Goal: Task Accomplishment & Management: Manage account settings

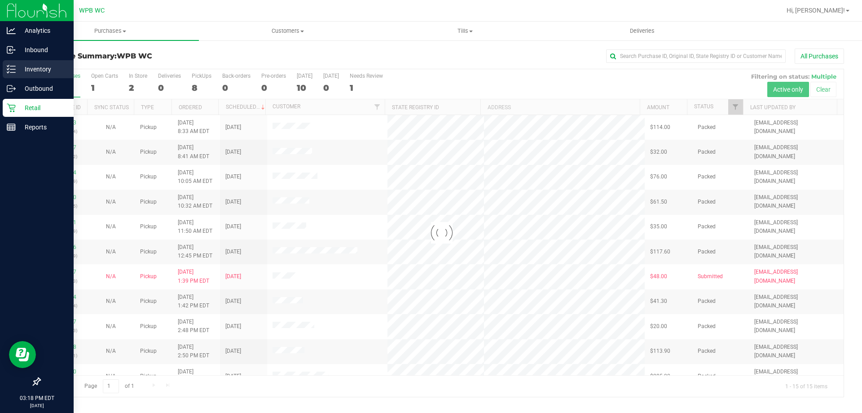
click at [53, 75] on div "Inventory" at bounding box center [38, 69] width 71 height 18
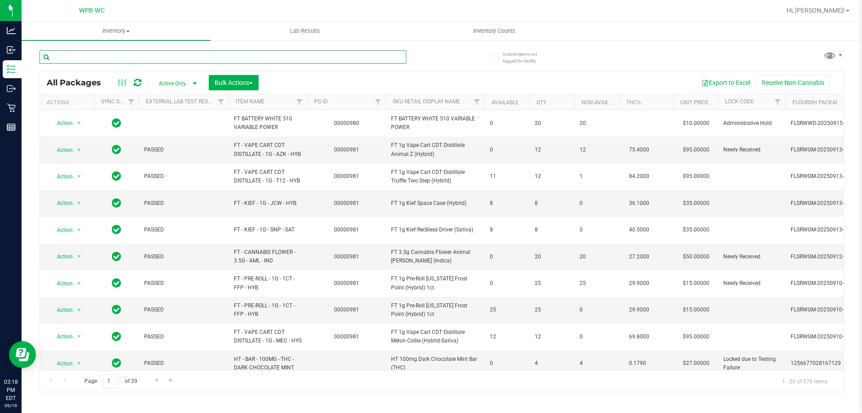
click at [92, 54] on input "text" at bounding box center [223, 56] width 367 height 13
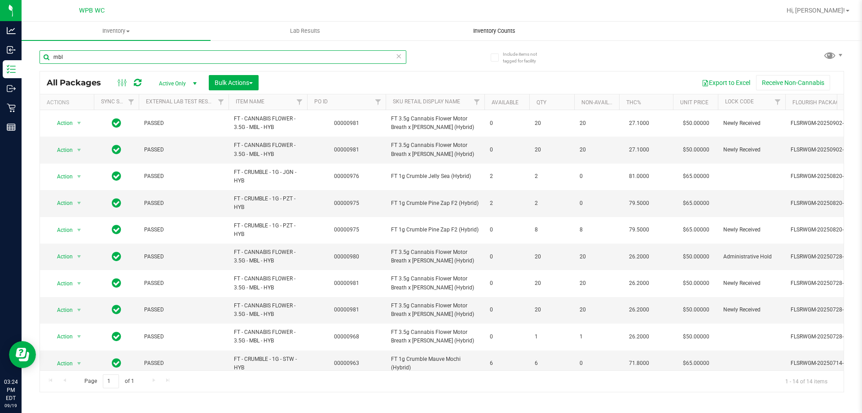
type input "mbl"
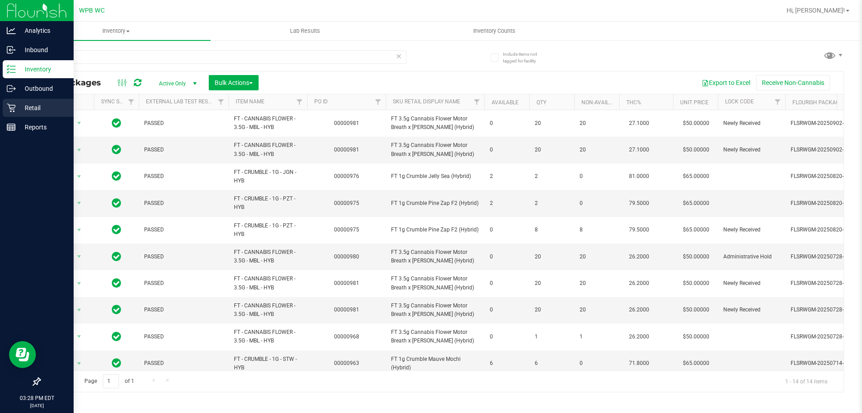
click at [27, 106] on p "Retail" at bounding box center [43, 107] width 54 height 11
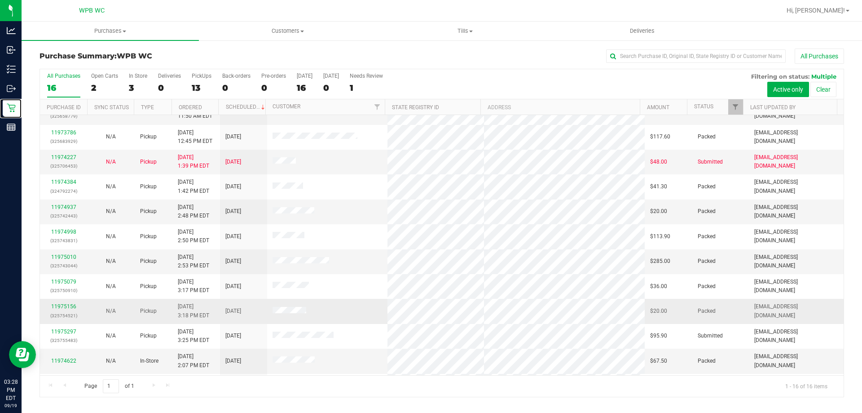
scroll to position [138, 0]
click at [75, 313] on link "11974622" at bounding box center [63, 312] width 25 height 6
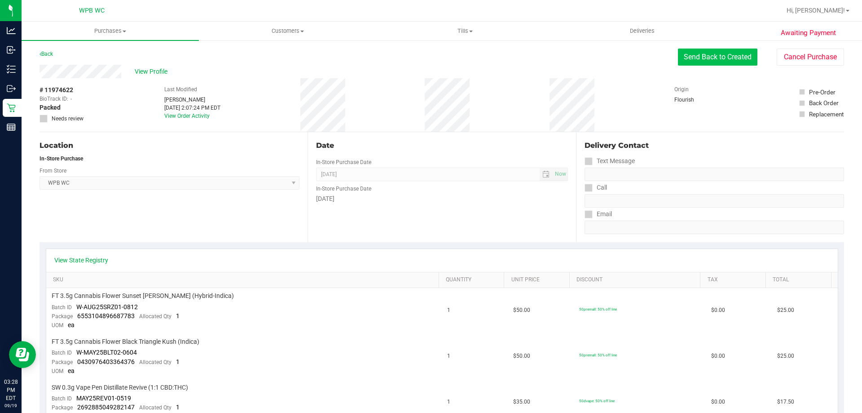
click at [692, 53] on button "Send Back to Created" at bounding box center [717, 57] width 79 height 17
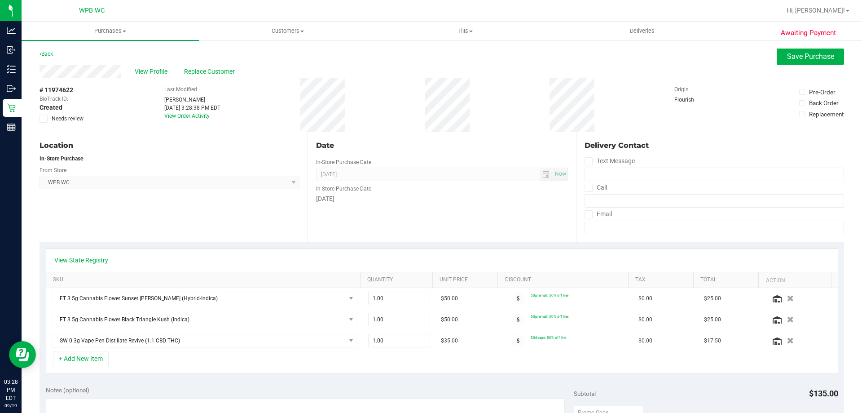
click at [182, 188] on span "WPB WC Select Store [PERSON_NAME][GEOGRAPHIC_DATA] [PERSON_NAME][GEOGRAPHIC_DAT…" at bounding box center [170, 182] width 260 height 13
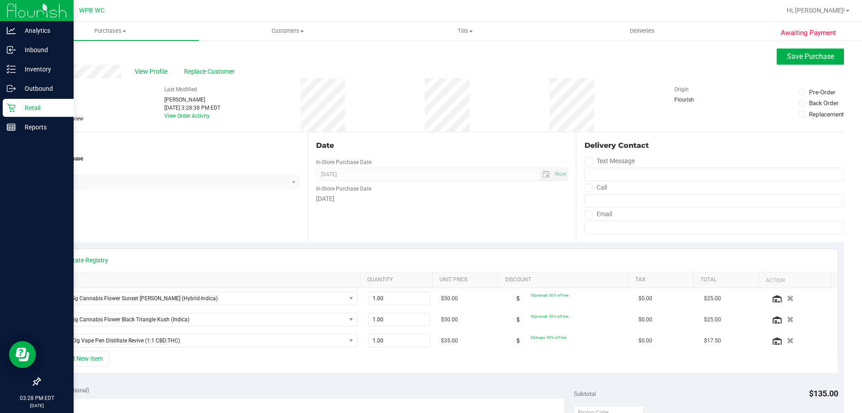
click at [22, 109] on p "Retail" at bounding box center [43, 107] width 54 height 11
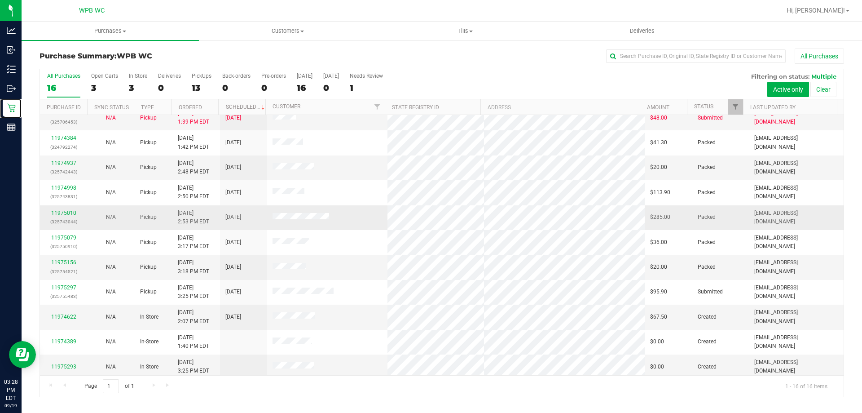
scroll to position [138, 0]
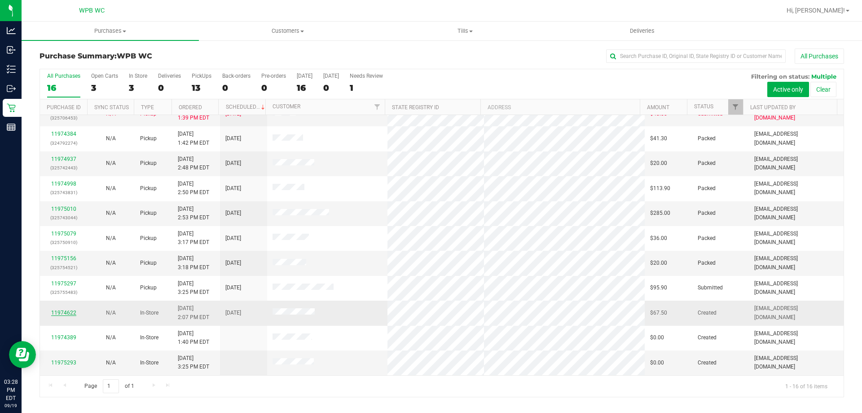
click at [62, 315] on link "11974622" at bounding box center [63, 312] width 25 height 6
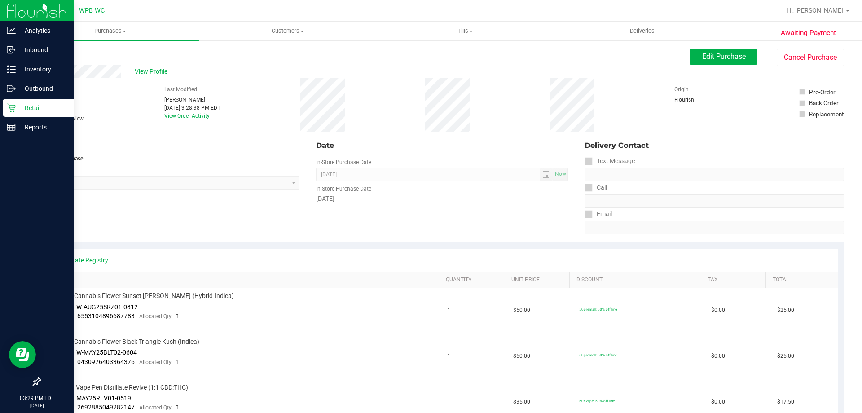
click at [13, 107] on icon at bounding box center [11, 107] width 9 height 9
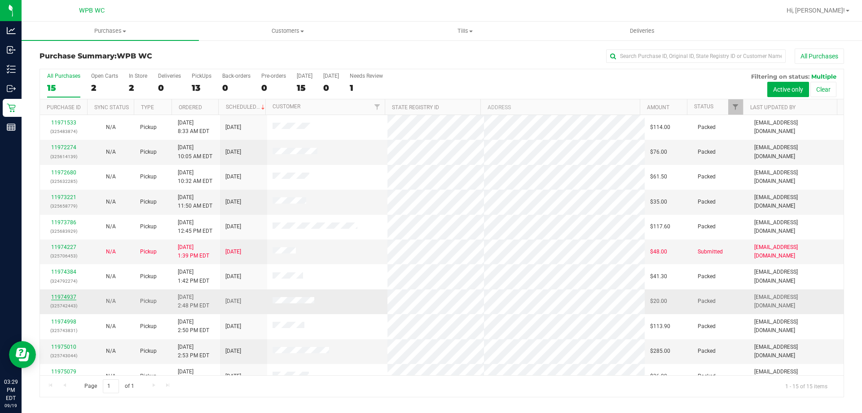
click at [71, 296] on link "11974937" at bounding box center [63, 297] width 25 height 6
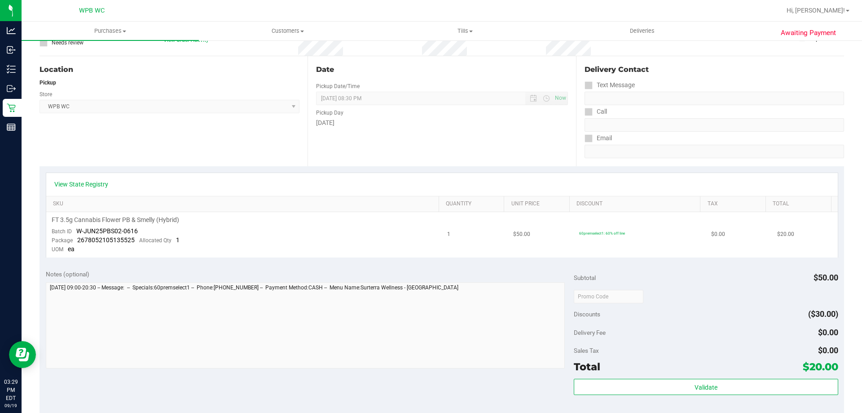
scroll to position [90, 0]
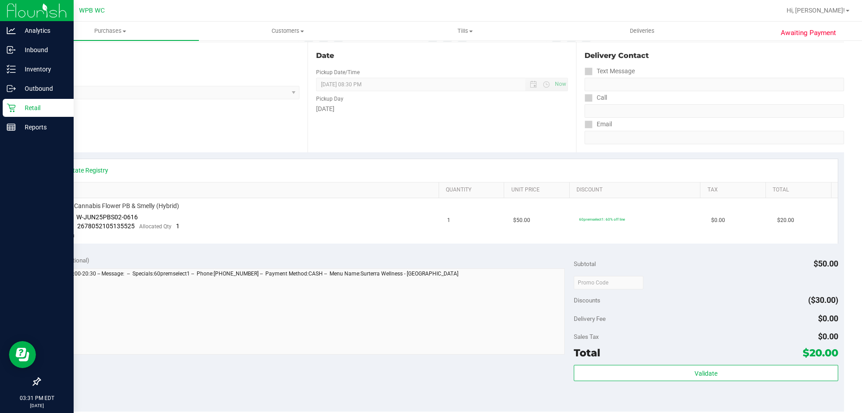
click at [22, 103] on p "Retail" at bounding box center [43, 107] width 54 height 11
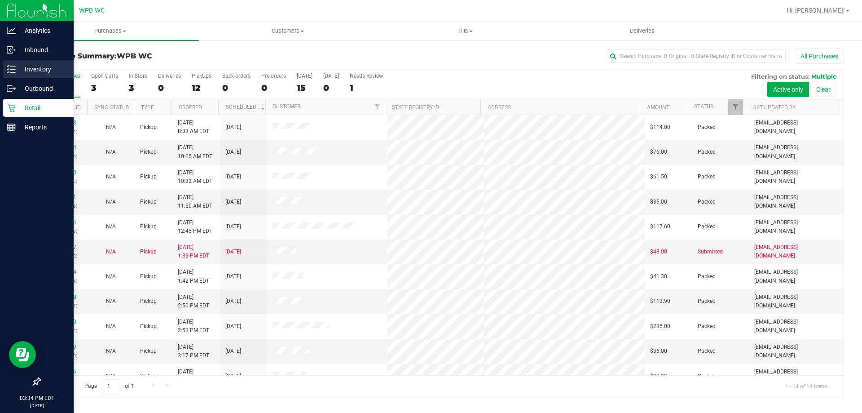
click at [42, 65] on p "Inventory" at bounding box center [43, 69] width 54 height 11
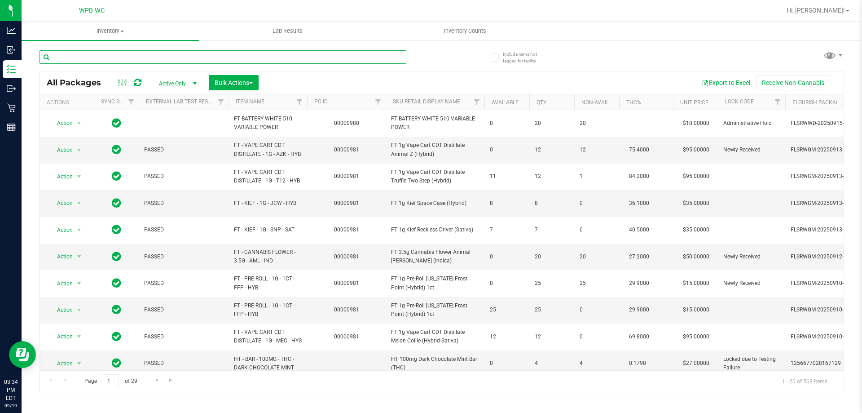
click at [170, 53] on input "text" at bounding box center [223, 56] width 367 height 13
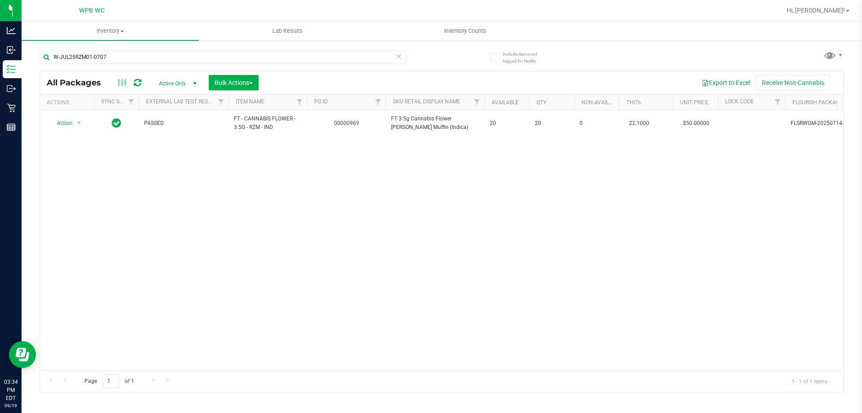
click at [359, 247] on div "Action Action Adjust qty Create package Edit attributes Global inventory Locate…" at bounding box center [442, 240] width 804 height 260
click at [411, 230] on div "Action Action Adjust qty Create package Edit attributes Global inventory Locate…" at bounding box center [442, 240] width 804 height 260
click at [135, 63] on input "W-JUL25RZM01-0707" at bounding box center [223, 56] width 367 height 13
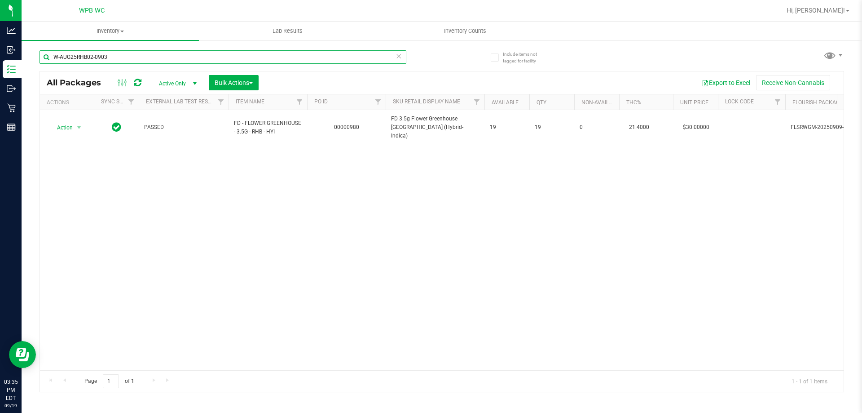
type input "W-AUG25RHB02-0903"
click at [232, 267] on div "Action Action Adjust qty Create package Edit attributes Global inventory Locate…" at bounding box center [442, 240] width 804 height 260
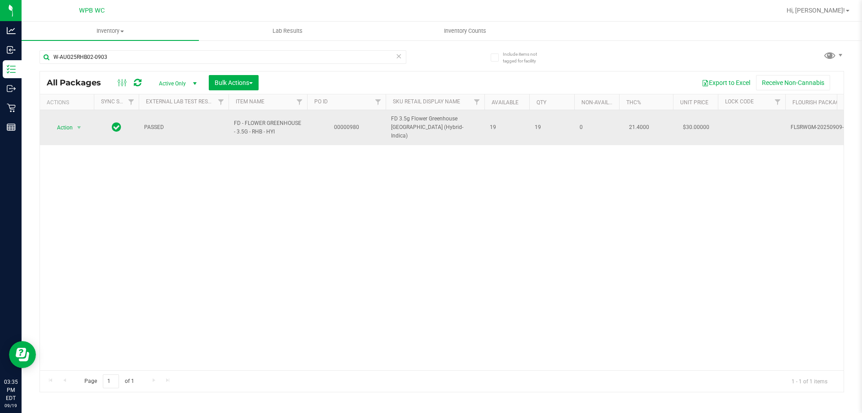
drag, startPoint x: 158, startPoint y: 274, endPoint x: 55, endPoint y: 126, distance: 180.4
click at [151, 258] on div "Action Action Adjust qty Create package Edit attributes Global inventory Locate…" at bounding box center [442, 240] width 804 height 260
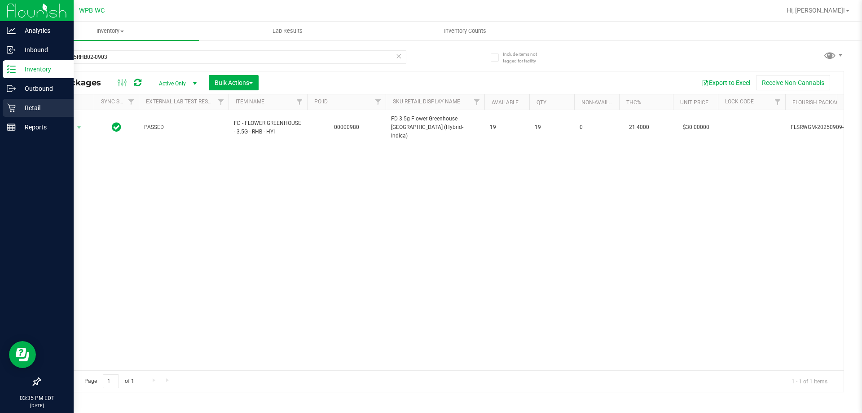
click at [19, 107] on p "Retail" at bounding box center [43, 107] width 54 height 11
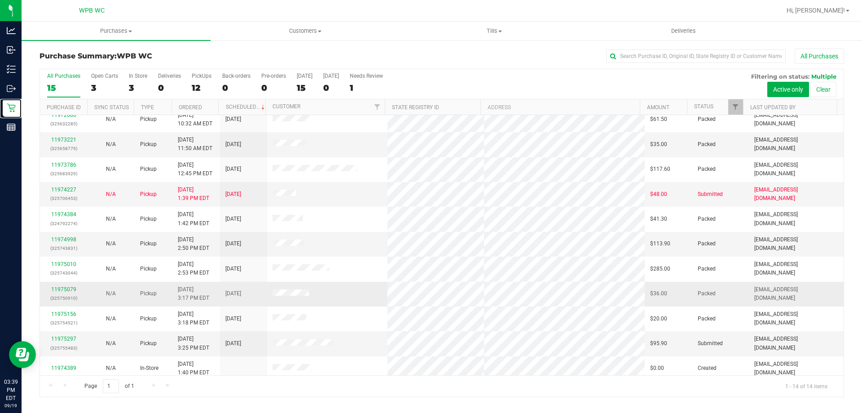
scroll to position [88, 0]
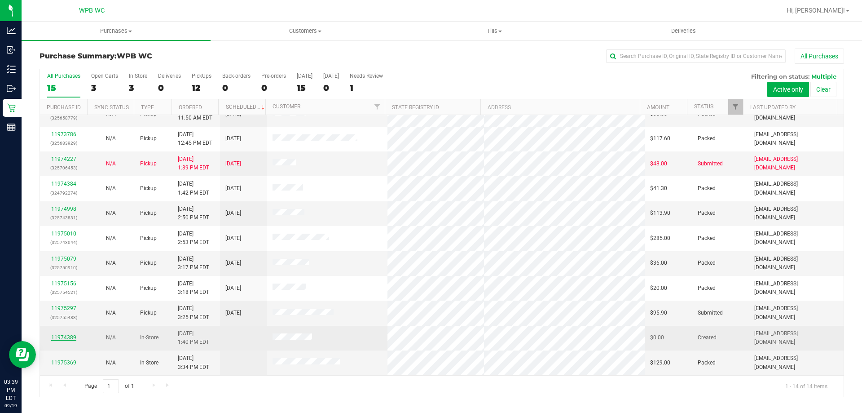
click at [73, 337] on link "11974389" at bounding box center [63, 337] width 25 height 6
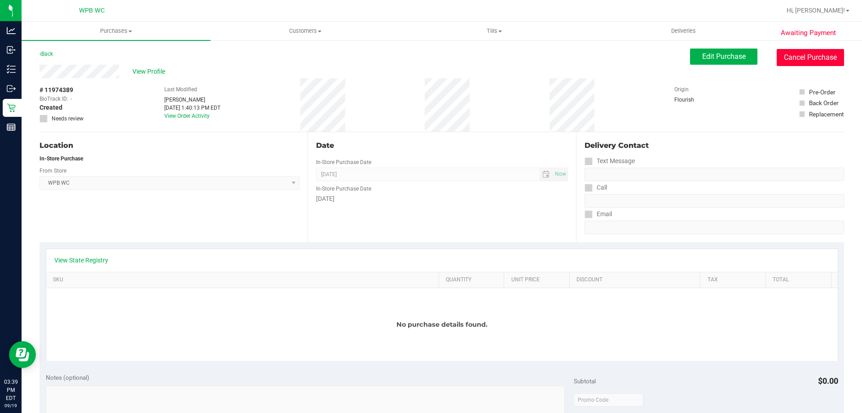
click at [808, 58] on button "Cancel Purchase" at bounding box center [810, 57] width 67 height 17
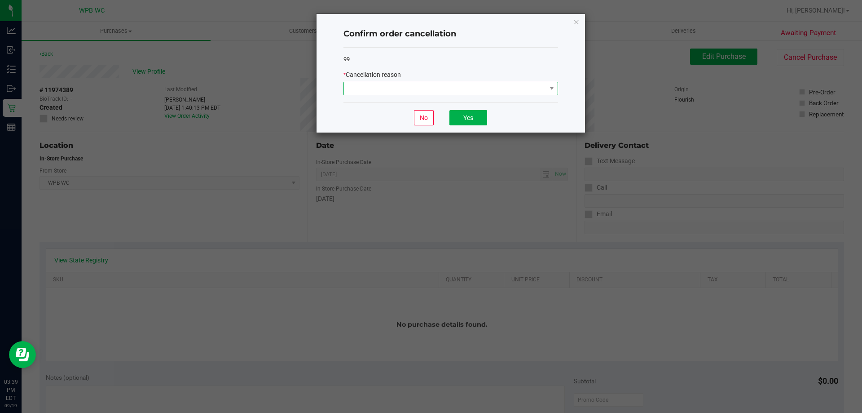
click at [438, 88] on span at bounding box center [445, 88] width 203 height 13
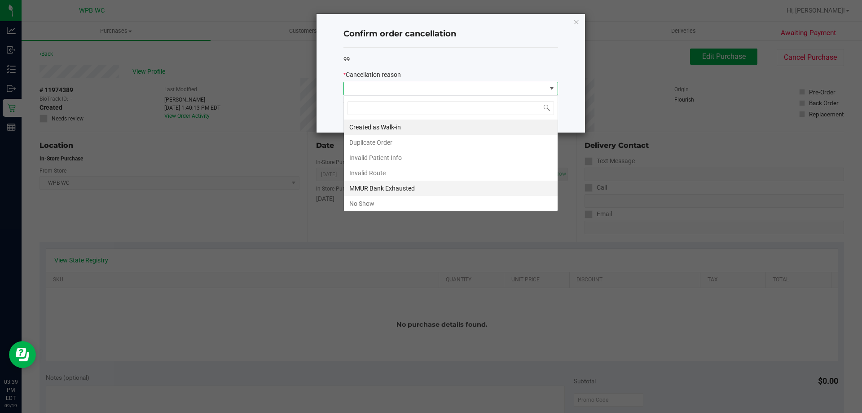
scroll to position [13, 215]
click at [390, 199] on li "No Show" at bounding box center [451, 203] width 214 height 15
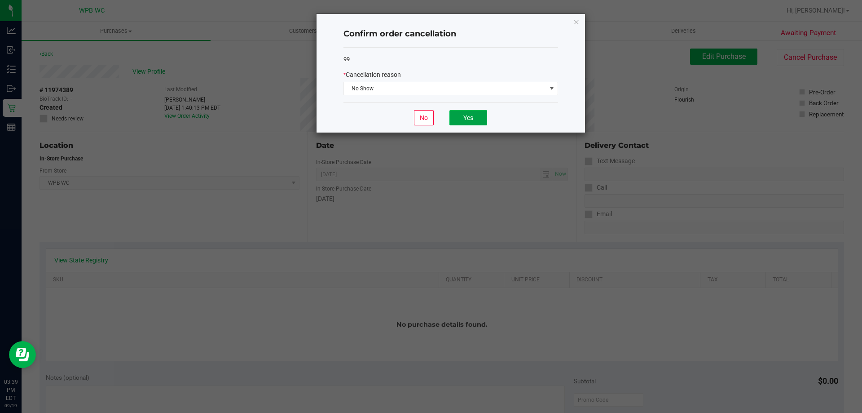
click at [462, 118] on button "Yes" at bounding box center [469, 117] width 38 height 15
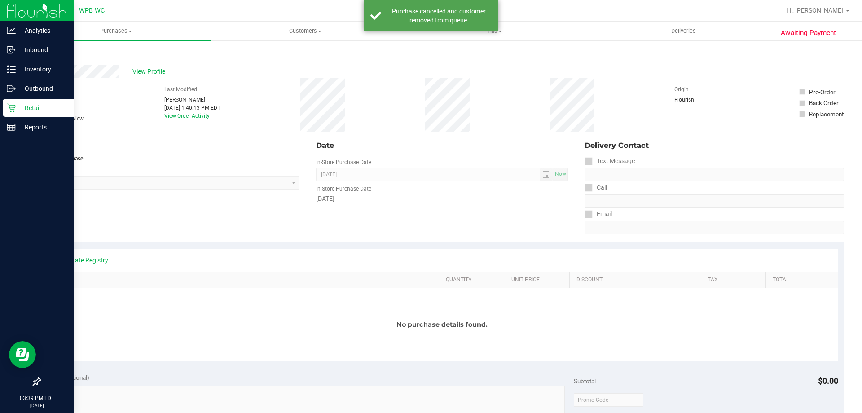
click at [23, 112] on p "Retail" at bounding box center [43, 107] width 54 height 11
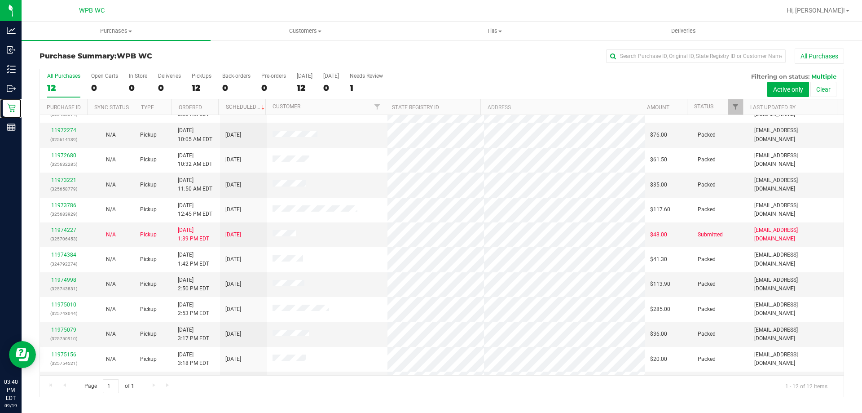
scroll to position [38, 0]
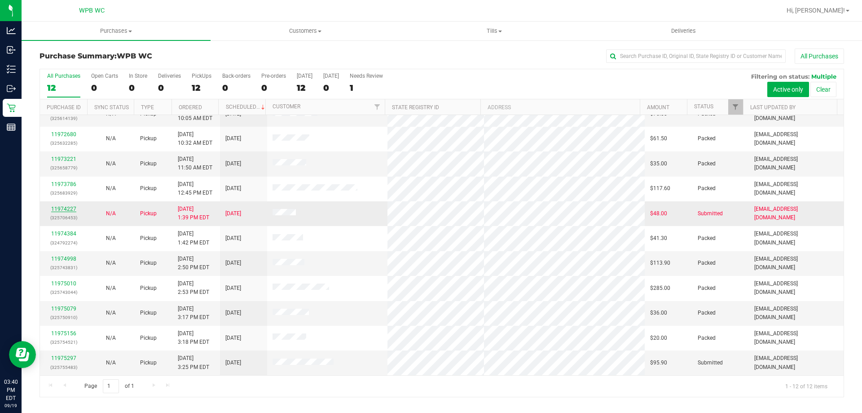
click at [71, 210] on link "11974227" at bounding box center [63, 209] width 25 height 6
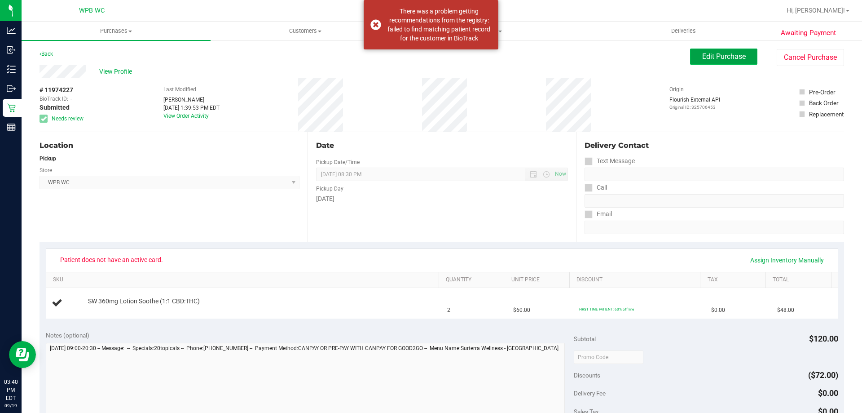
click at [702, 57] on span "Edit Purchase" at bounding box center [724, 56] width 44 height 9
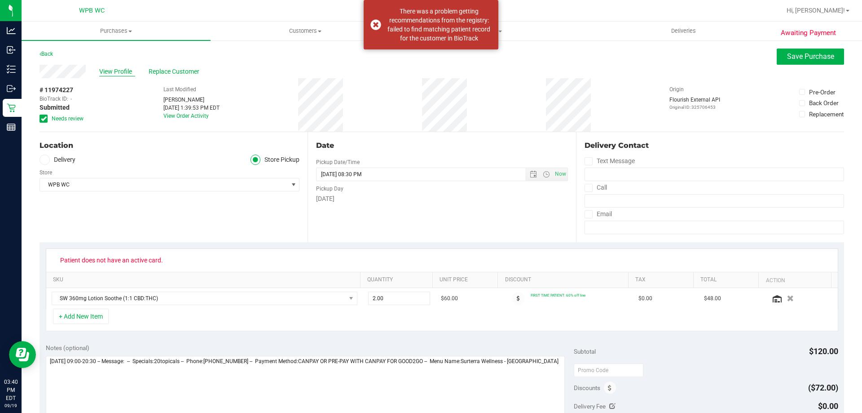
click at [123, 72] on span "View Profile" at bounding box center [117, 71] width 36 height 9
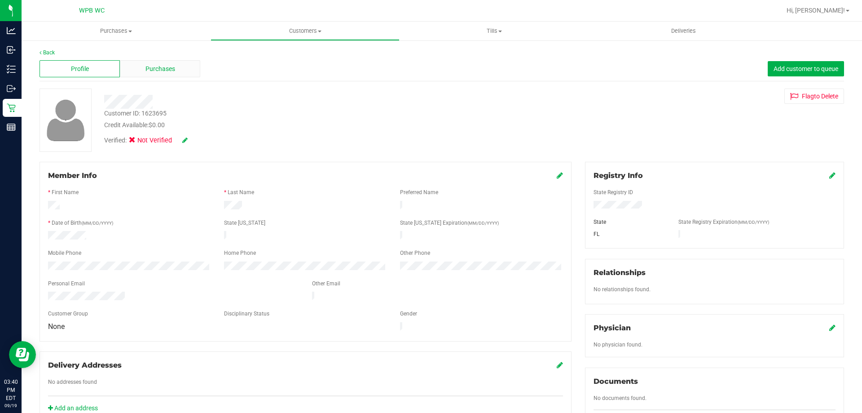
click at [157, 62] on div "Purchases" at bounding box center [160, 68] width 80 height 17
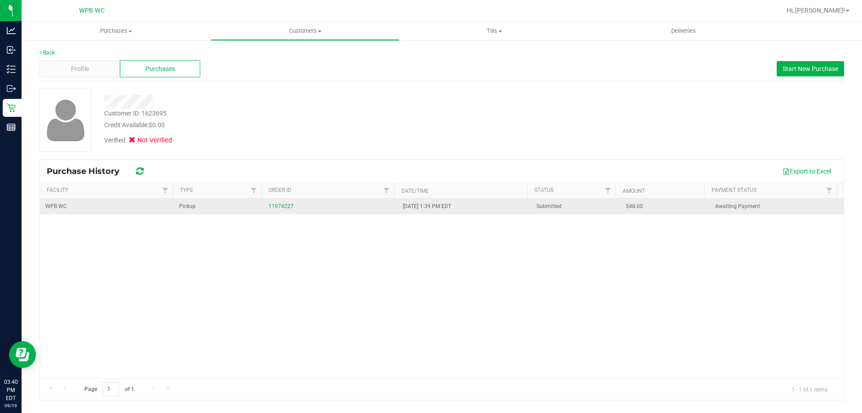
click at [278, 201] on td "11974227" at bounding box center [330, 207] width 134 height 16
click at [278, 208] on link "11974227" at bounding box center [281, 206] width 25 height 6
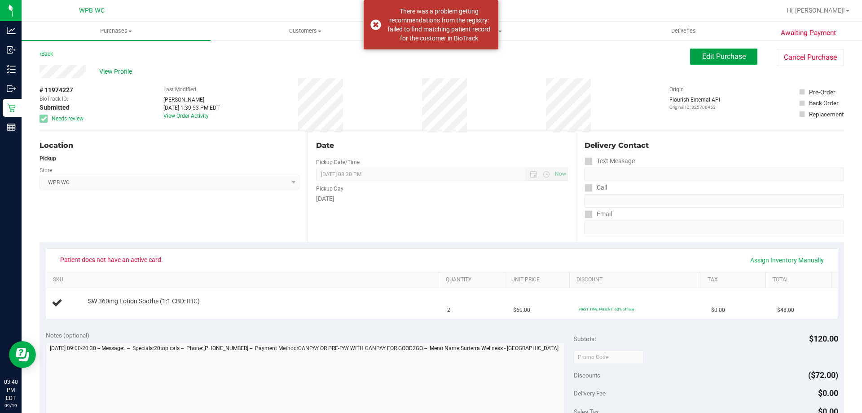
click at [720, 55] on span "Edit Purchase" at bounding box center [724, 56] width 44 height 9
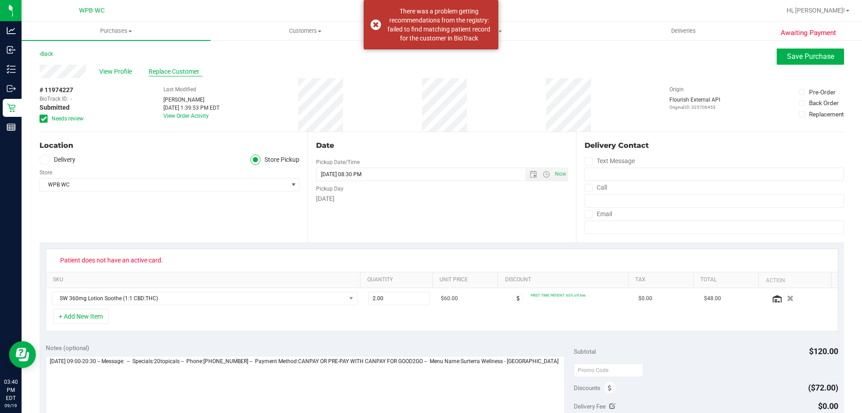
click at [172, 70] on span "Replace Customer" at bounding box center [176, 71] width 54 height 9
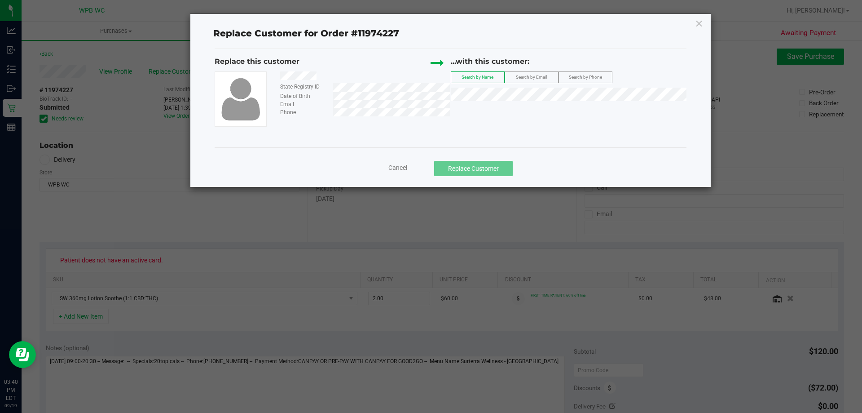
click at [534, 75] on span "Search by Email" at bounding box center [531, 77] width 31 height 5
click at [480, 110] on span "[PERSON_NAME]" at bounding box center [481, 110] width 48 height 7
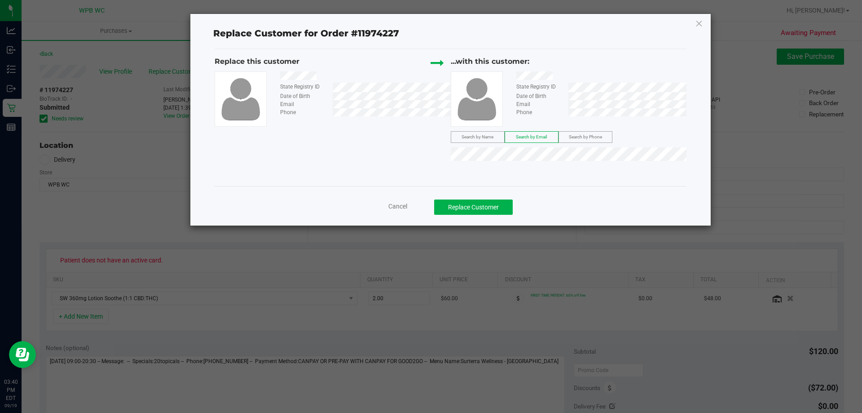
click at [392, 139] on div "Replace this customer State Registry ID Date of Birth Email Phone ...with this …" at bounding box center [451, 110] width 472 height 109
click at [490, 204] on button "Replace Customer" at bounding box center [473, 206] width 79 height 15
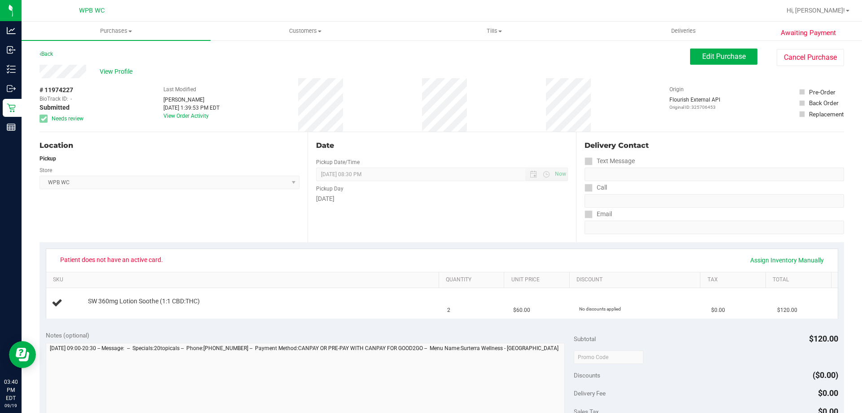
click at [276, 136] on div "Location Pickup Store WPB WC Select Store [PERSON_NAME][GEOGRAPHIC_DATA] [PERSO…" at bounding box center [174, 187] width 268 height 110
click at [386, 216] on div "Date Pickup Date/Time [DATE] Now [DATE] 08:30 PM Now Pickup Day [DATE]" at bounding box center [442, 187] width 268 height 110
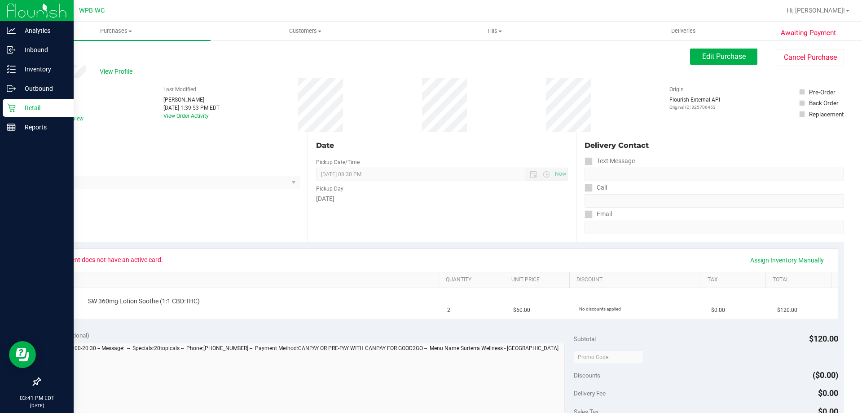
click at [9, 103] on icon at bounding box center [11, 107] width 9 height 9
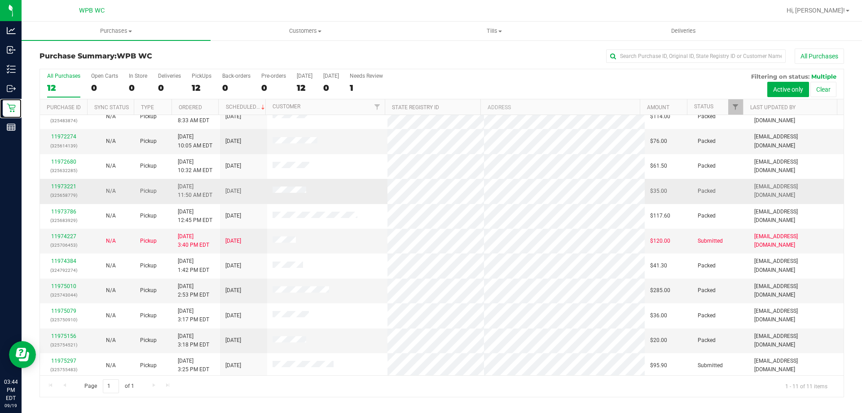
scroll to position [13, 0]
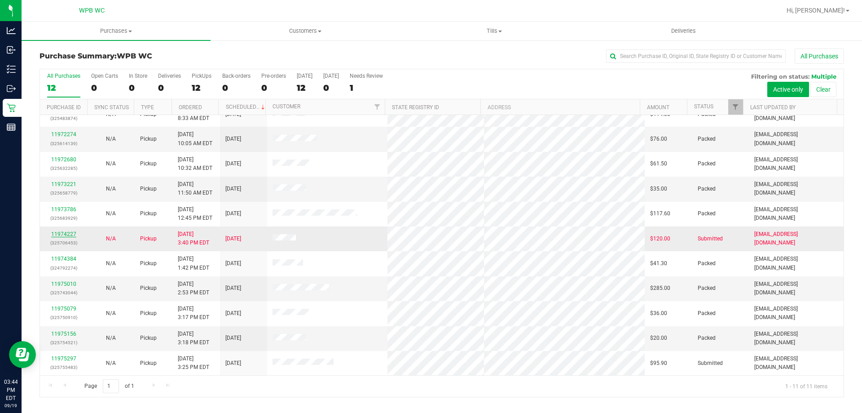
click at [67, 234] on link "11974227" at bounding box center [63, 234] width 25 height 6
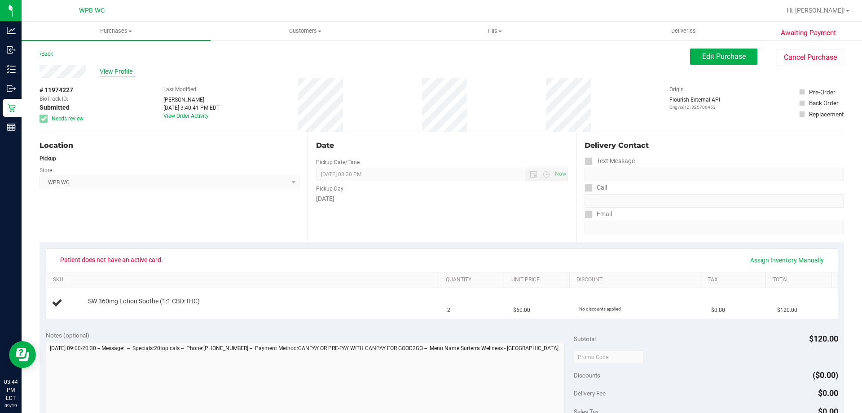
click at [120, 70] on span "View Profile" at bounding box center [118, 71] width 36 height 9
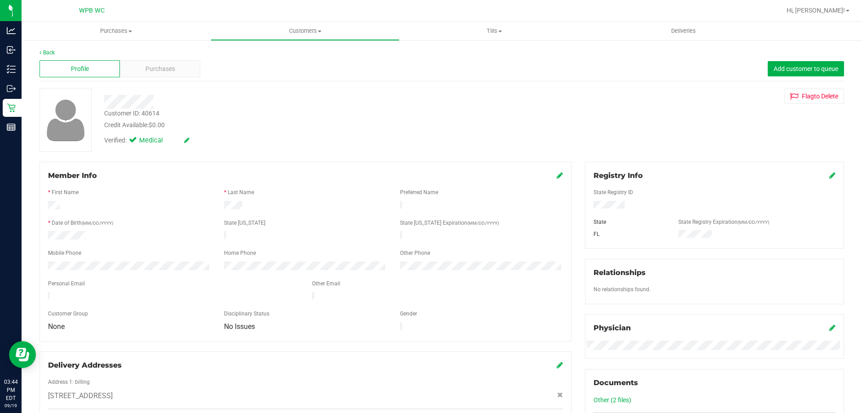
click at [150, 116] on div "Customer ID: 40614" at bounding box center [131, 113] width 55 height 9
copy div "40614"
click at [221, 133] on div "Verified: Medical" at bounding box center [301, 140] width 409 height 20
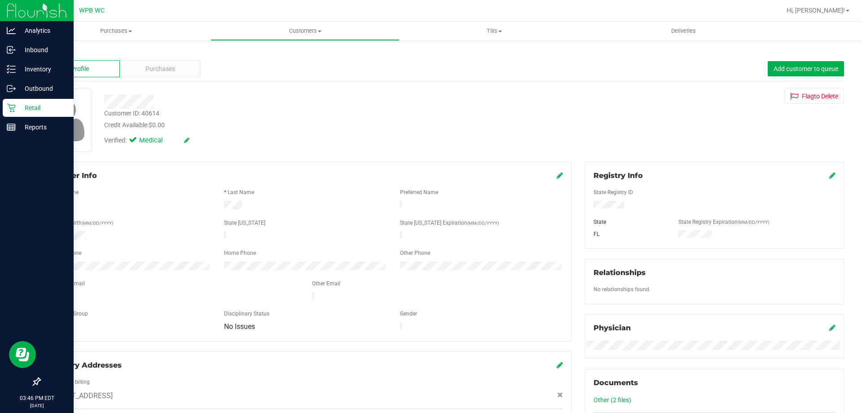
click at [9, 112] on icon at bounding box center [11, 107] width 9 height 9
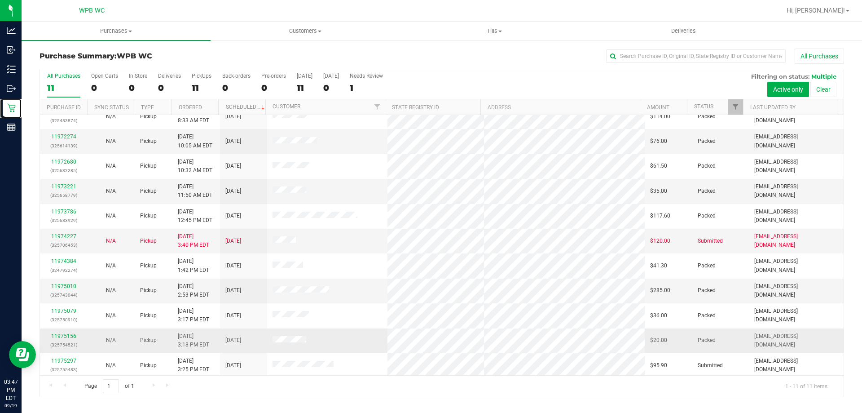
scroll to position [13, 0]
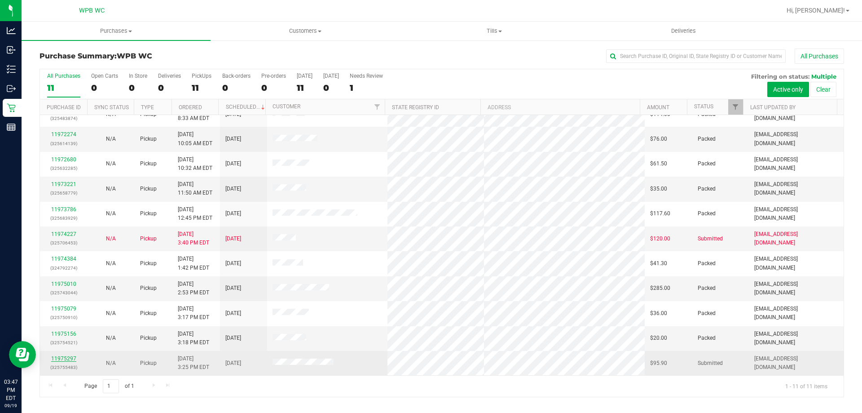
click at [61, 359] on link "11975297" at bounding box center [63, 358] width 25 height 6
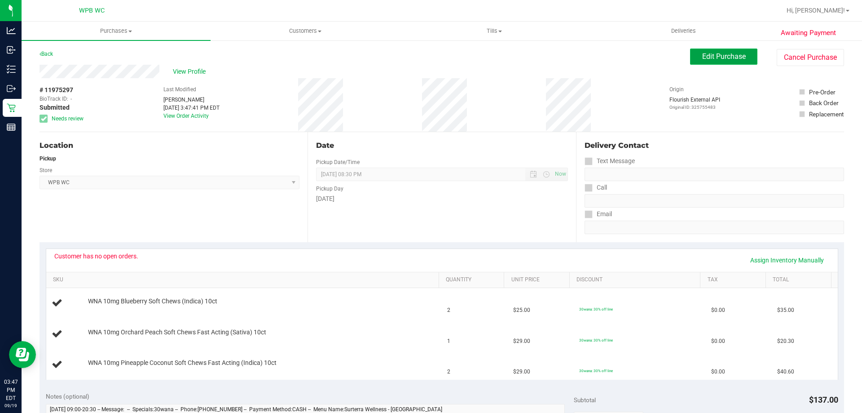
click at [730, 55] on span "Edit Purchase" at bounding box center [724, 56] width 44 height 9
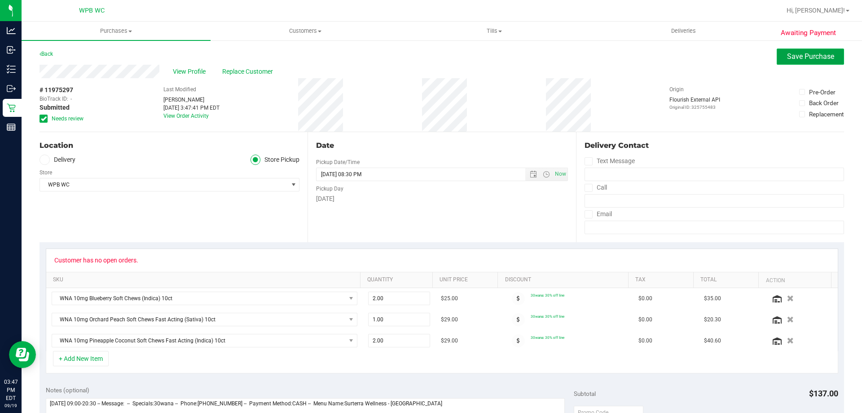
click at [777, 60] on button "Save Purchase" at bounding box center [810, 57] width 67 height 16
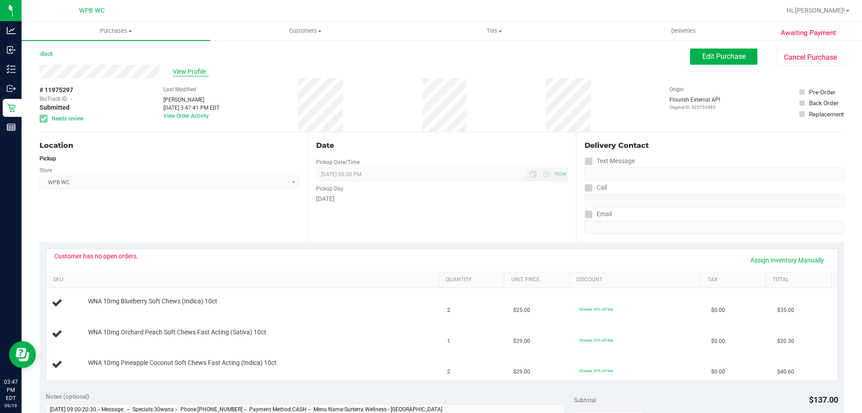
click at [194, 70] on span "View Profile" at bounding box center [191, 71] width 36 height 9
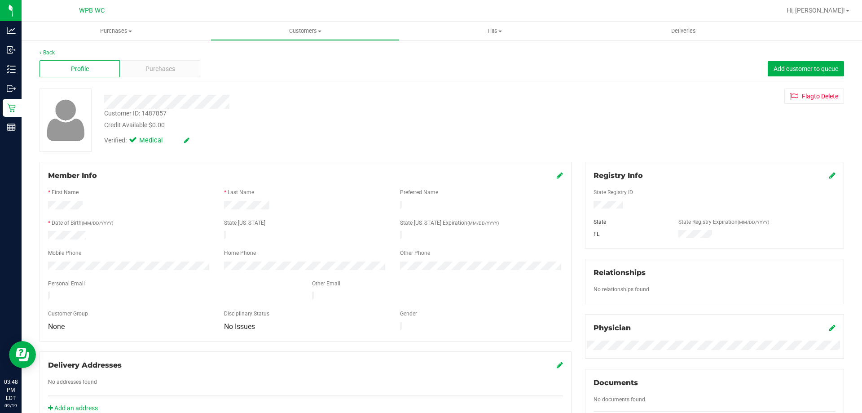
click at [155, 112] on div "Customer ID: 1487857" at bounding box center [135, 113] width 62 height 9
copy div "1487857"
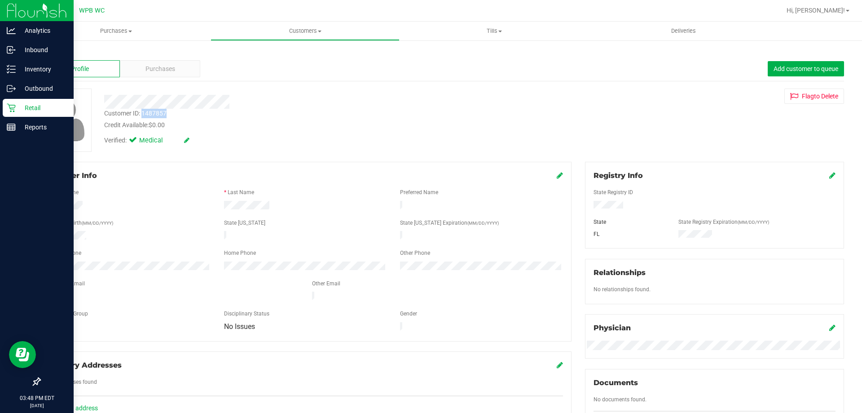
click at [26, 108] on p "Retail" at bounding box center [43, 107] width 54 height 11
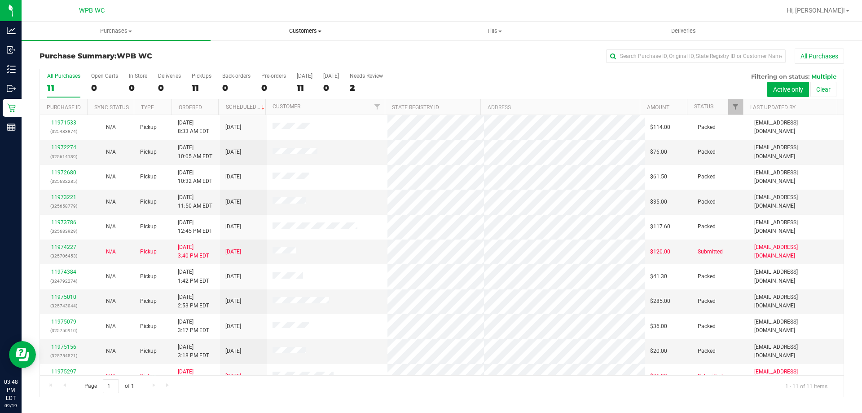
click at [319, 26] on uib-tab-heading "Customers All customers Add a new customer All physicians" at bounding box center [305, 31] width 188 height 18
click at [284, 50] on li "All customers" at bounding box center [305, 54] width 189 height 11
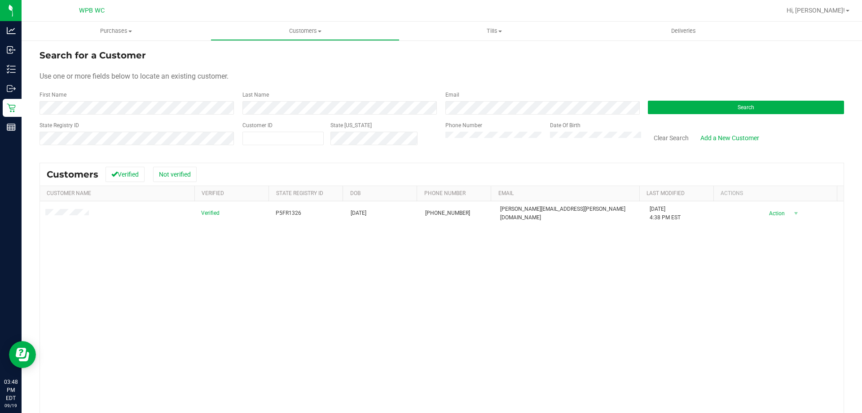
click at [168, 261] on div "Verified P5FR1326 [DATE] (561) 309-5066 [PERSON_NAME][EMAIL_ADDRESS][PERSON_NAM…" at bounding box center [442, 331] width 804 height 260
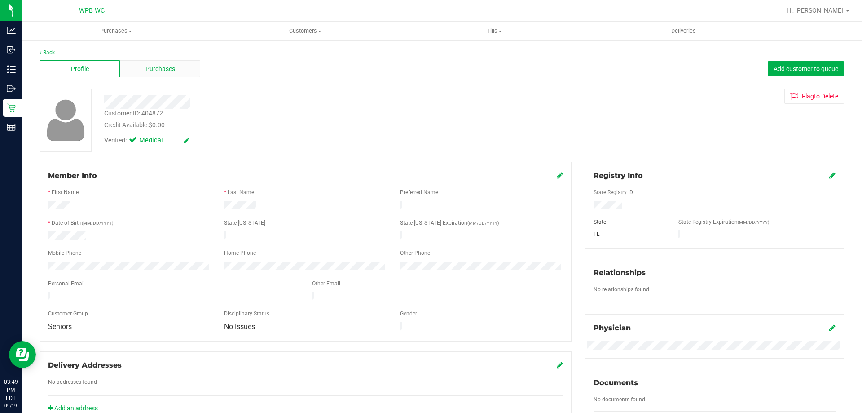
click at [173, 64] on span "Purchases" at bounding box center [161, 68] width 30 height 9
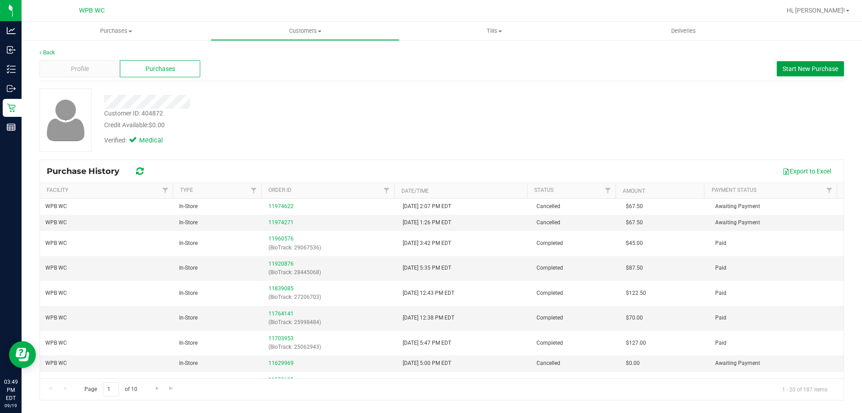
click at [791, 69] on span "Start New Purchase" at bounding box center [811, 68] width 56 height 7
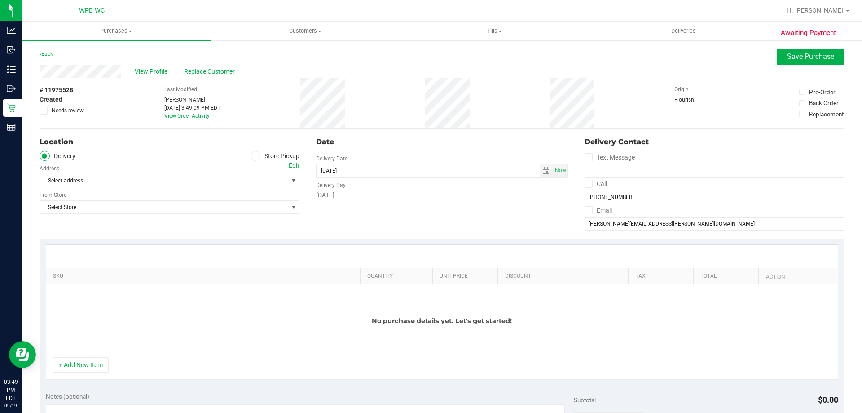
click at [261, 155] on label "Store Pickup" at bounding box center [275, 156] width 49 height 10
click at [0, 0] on input "Store Pickup" at bounding box center [0, 0] width 0 height 0
click at [167, 177] on span "Select Store" at bounding box center [164, 180] width 248 height 13
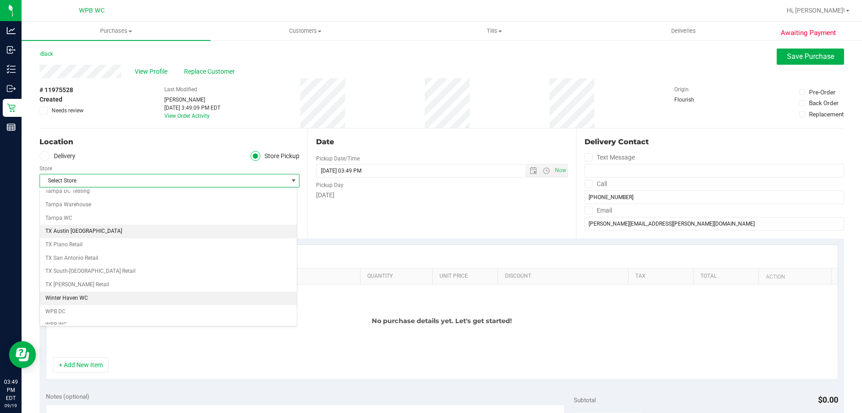
scroll to position [653, 0]
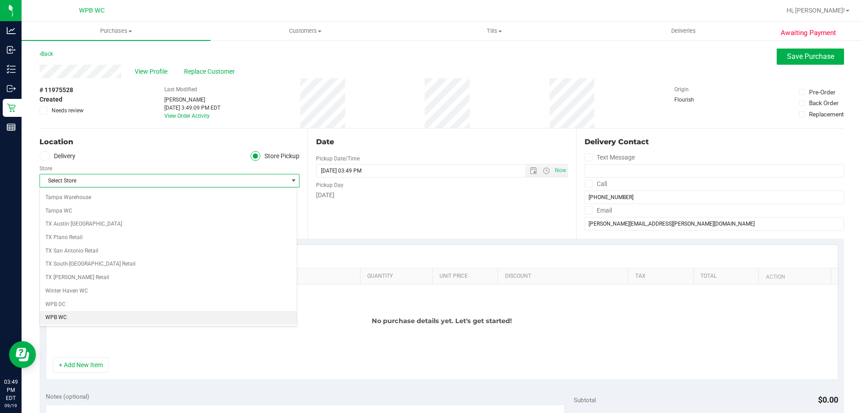
click at [121, 316] on li "WPB WC" at bounding box center [168, 317] width 257 height 13
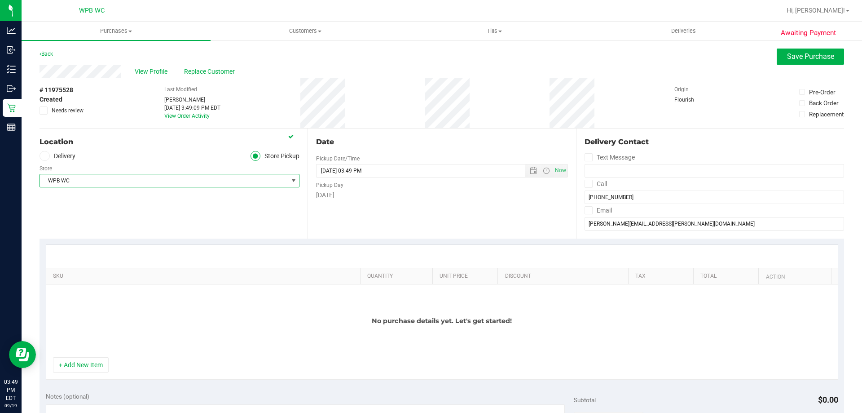
click at [190, 223] on div "Location Delivery Store Pickup Store WPB WC Select Store [PERSON_NAME][GEOGRAPH…" at bounding box center [174, 183] width 268 height 110
click at [94, 363] on button "+ Add New Item" at bounding box center [81, 364] width 56 height 15
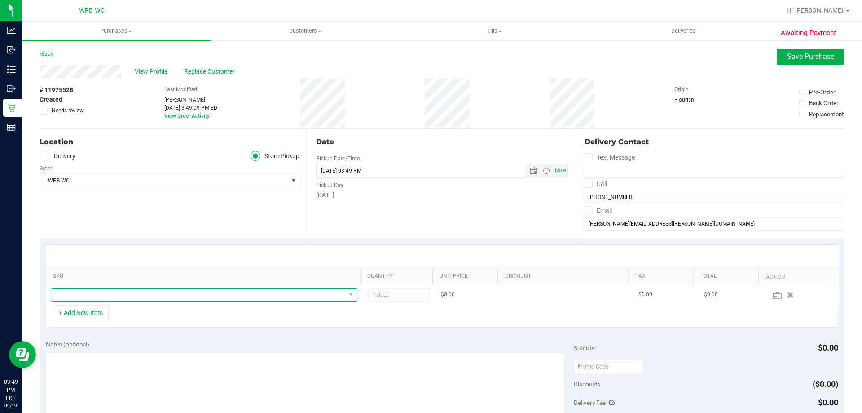
click at [148, 296] on span "NO DATA FOUND" at bounding box center [199, 294] width 294 height 13
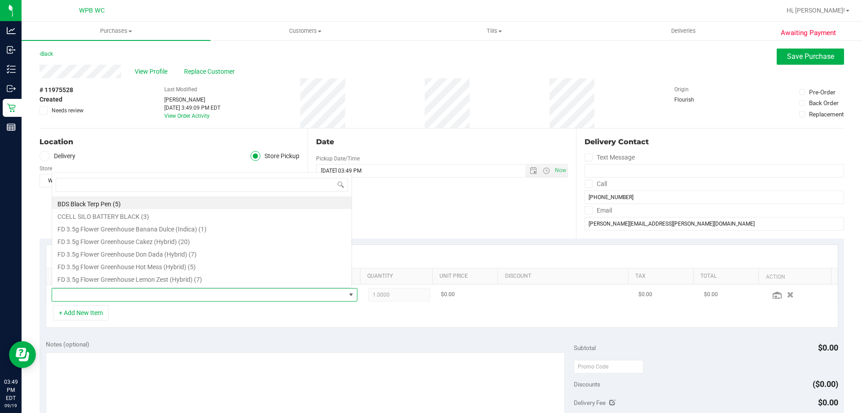
scroll to position [13, 298]
type input "sunse"
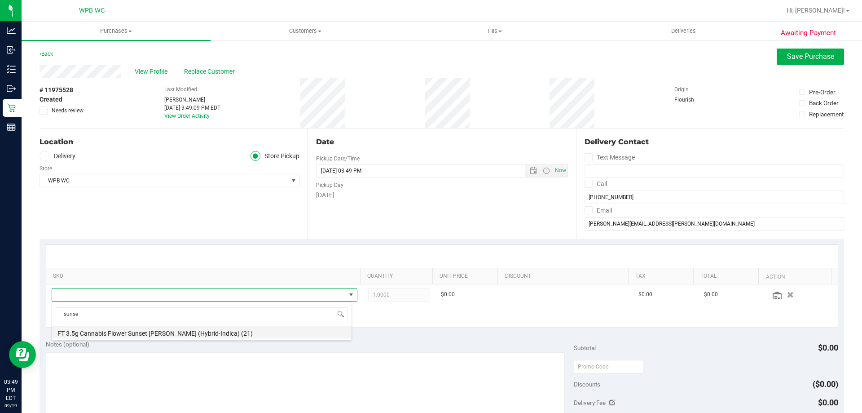
click at [155, 333] on li "FT 3.5g Cannabis Flower Sunset [PERSON_NAME] (Hybrid-Indica) (21)" at bounding box center [202, 332] width 300 height 13
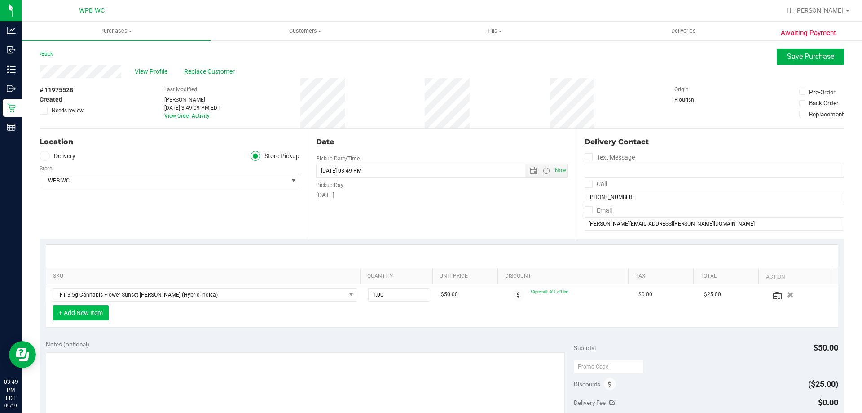
click at [96, 313] on button "+ Add New Item" at bounding box center [81, 312] width 56 height 15
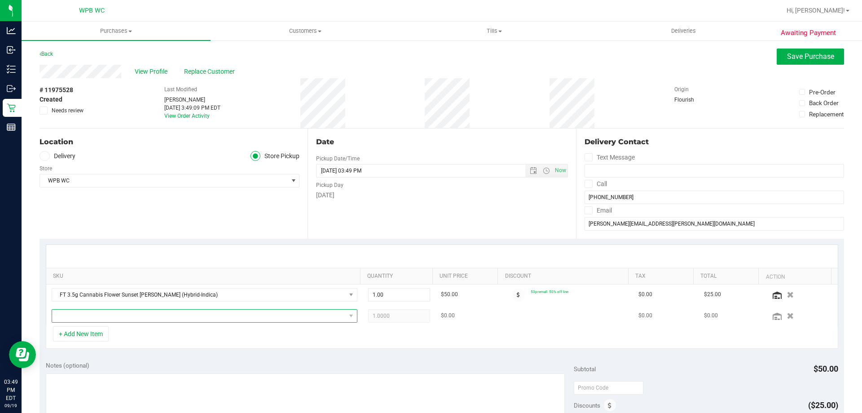
click at [104, 317] on span "NO DATA FOUND" at bounding box center [199, 315] width 294 height 13
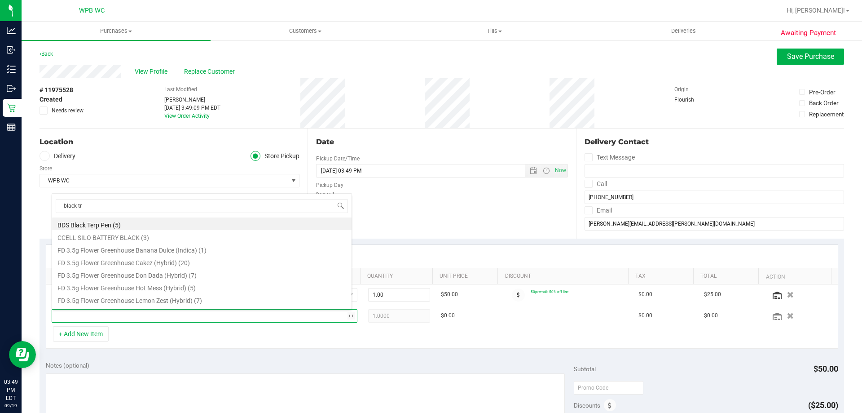
type input "black tri"
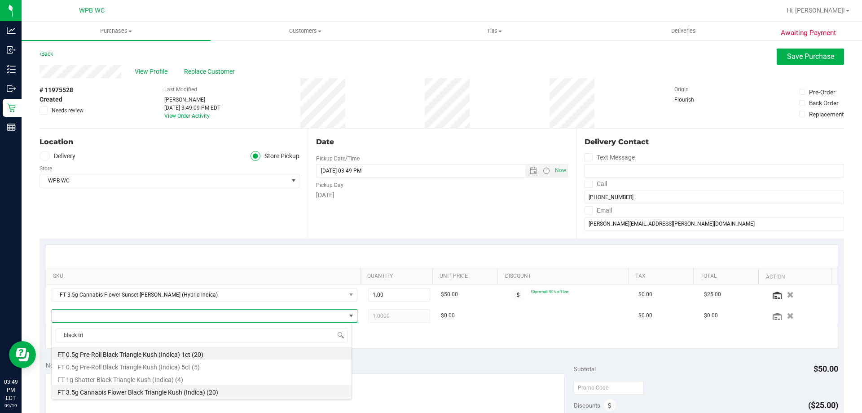
click at [167, 392] on li "FT 3.5g Cannabis Flower Black Triangle Kush (Indica) (20)" at bounding box center [202, 390] width 300 height 13
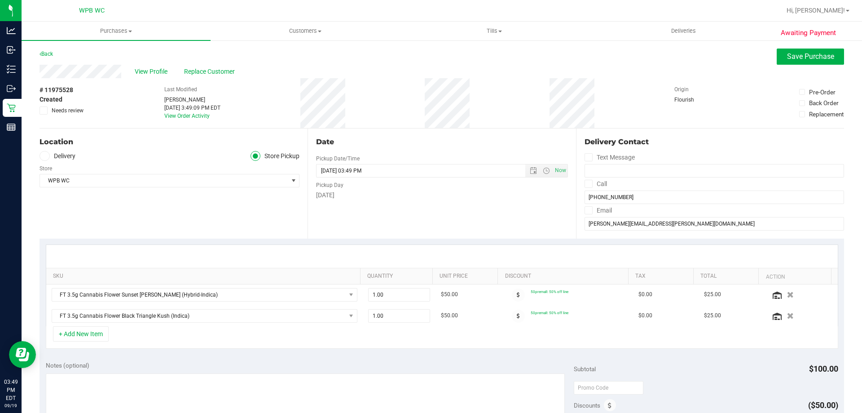
click at [132, 336] on div "+ Add New Item" at bounding box center [442, 337] width 793 height 22
click at [96, 334] on button "+ Add New Item" at bounding box center [81, 333] width 56 height 15
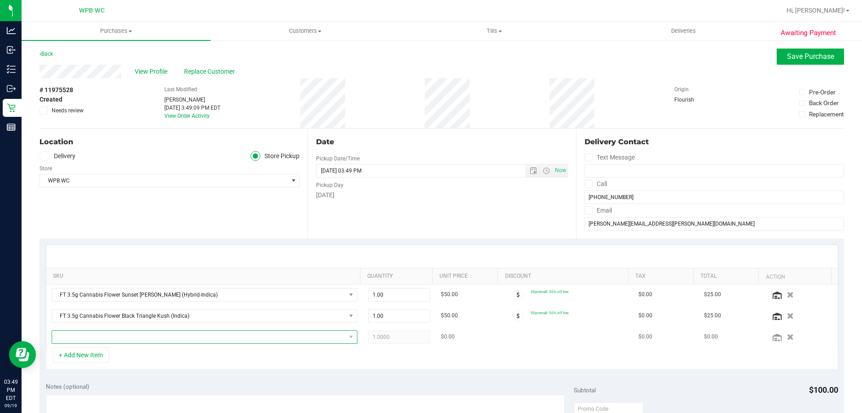
click at [115, 336] on span "NO DATA FOUND" at bounding box center [199, 337] width 294 height 13
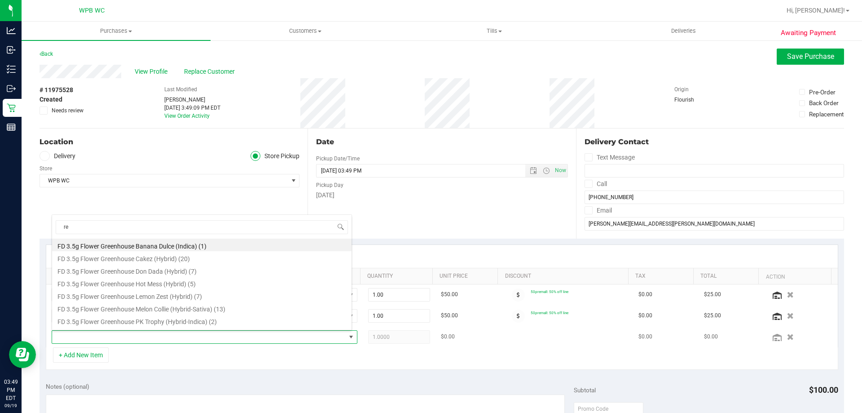
type input "rev"
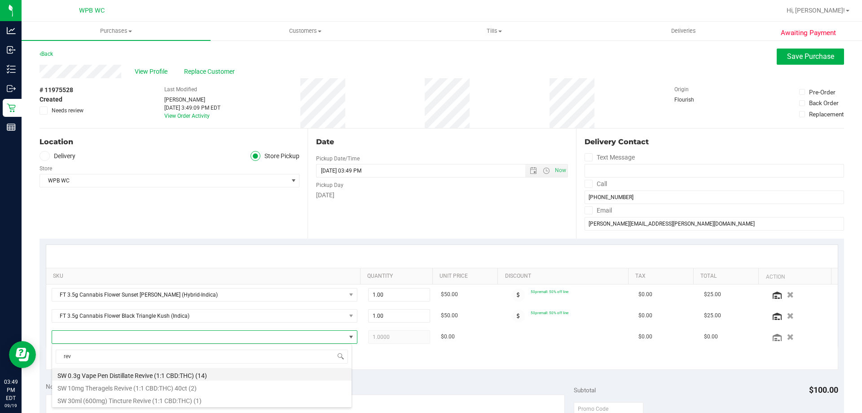
click at [134, 373] on li "SW 0.3g Vape Pen Distillate Revive (1:1 CBD:THC) (14)" at bounding box center [202, 374] width 300 height 13
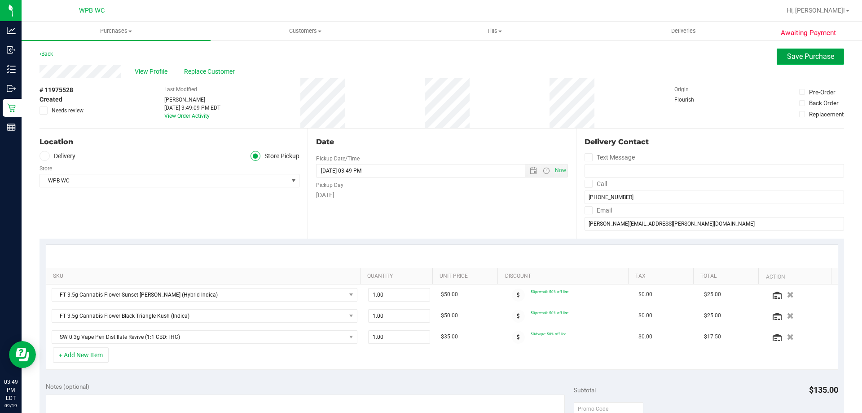
click at [804, 54] on span "Save Purchase" at bounding box center [810, 56] width 47 height 9
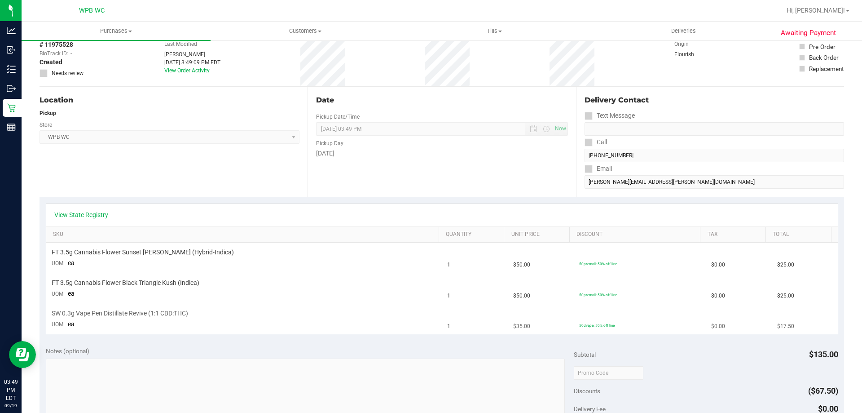
scroll to position [135, 0]
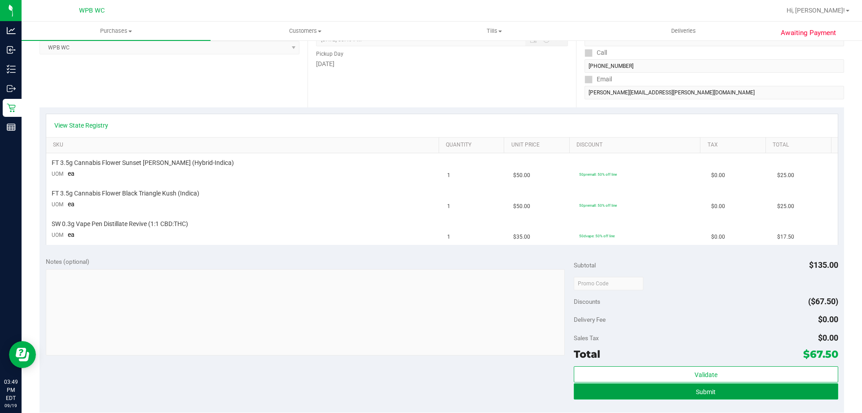
click at [671, 389] on button "Submit" at bounding box center [706, 391] width 264 height 16
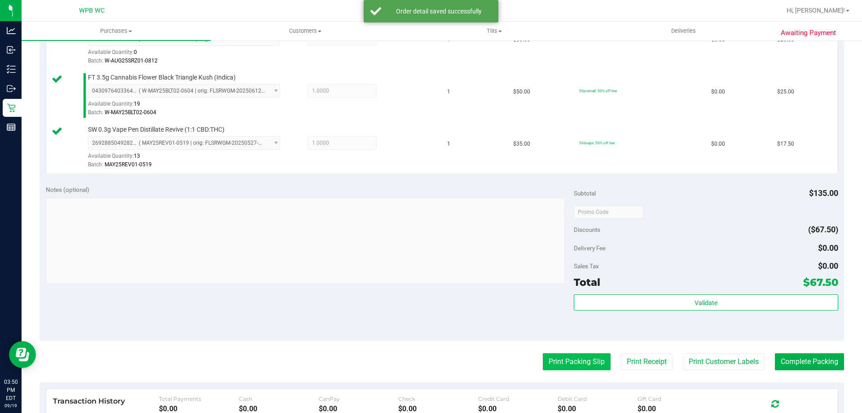
scroll to position [404, 0]
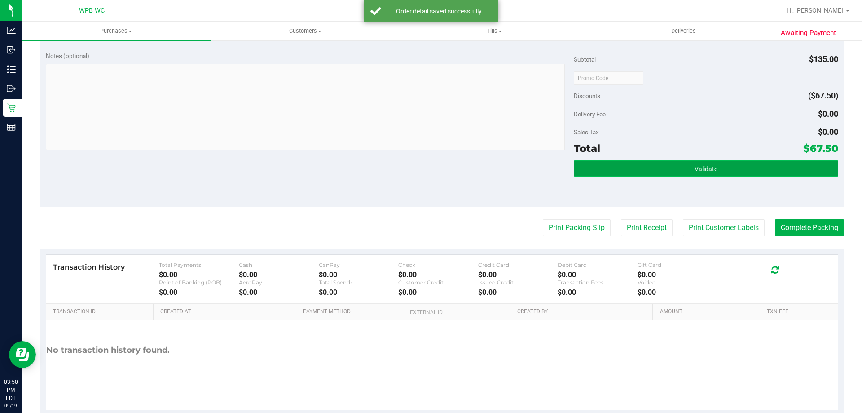
click at [717, 172] on button "Validate" at bounding box center [706, 168] width 264 height 16
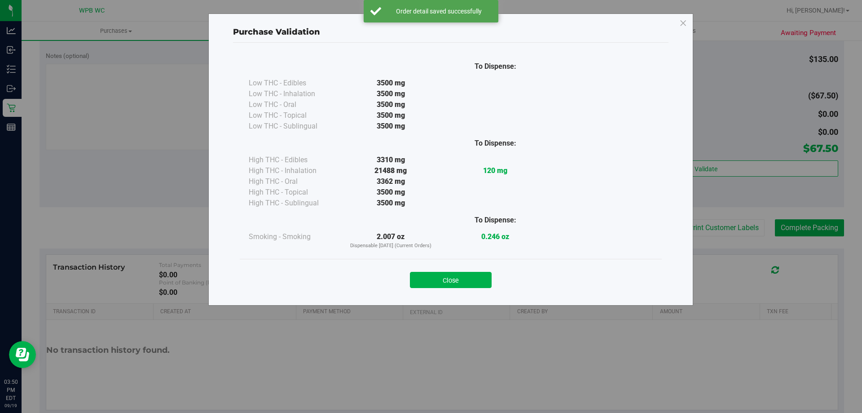
click at [445, 255] on div "To Dispense: Low THC - Edibles 3500 mg" at bounding box center [451, 157] width 422 height 204
click at [463, 279] on button "Close" at bounding box center [451, 280] width 82 height 16
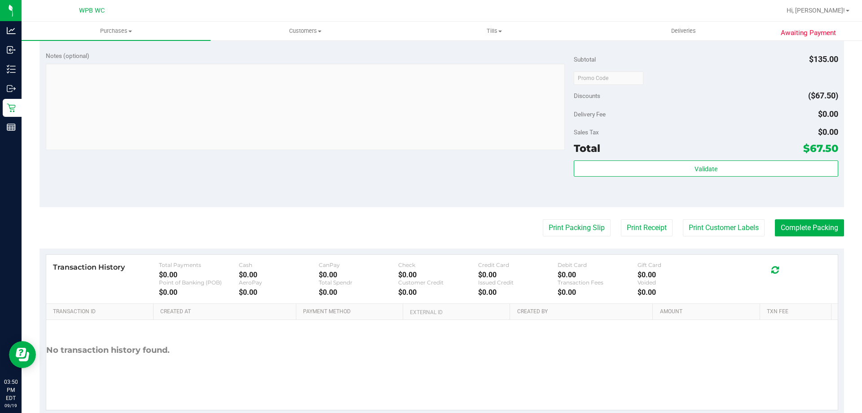
click at [785, 204] on div "Notes (optional) Subtotal $135.00 Discounts ($67.50) Delivery Fee $0.00 Sales T…" at bounding box center [442, 126] width 805 height 162
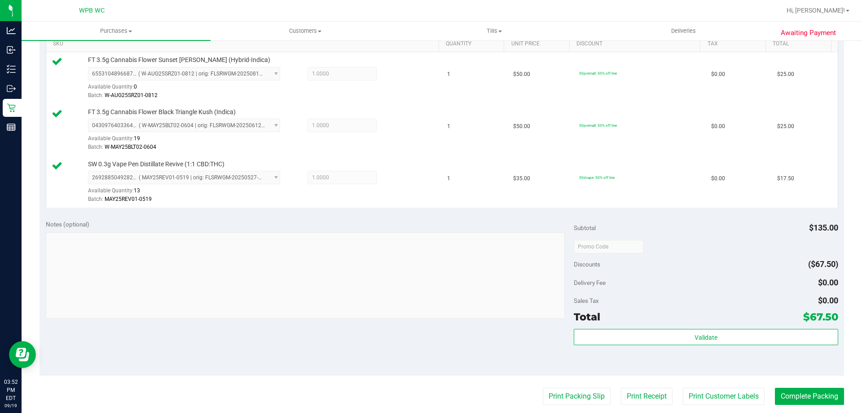
scroll to position [359, 0]
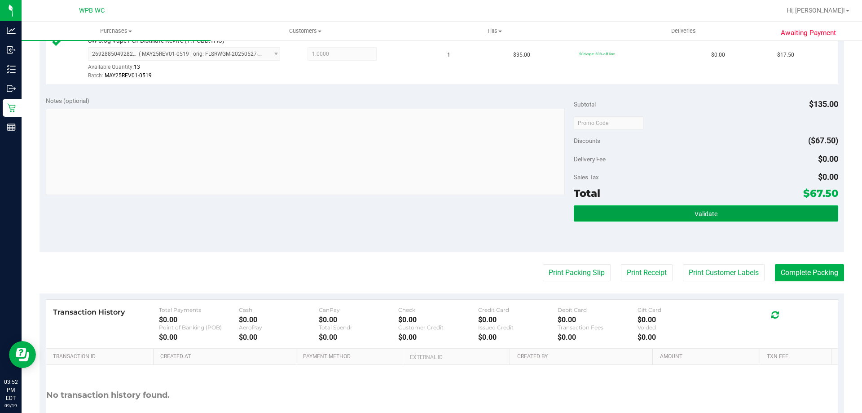
click at [750, 210] on button "Validate" at bounding box center [706, 213] width 264 height 16
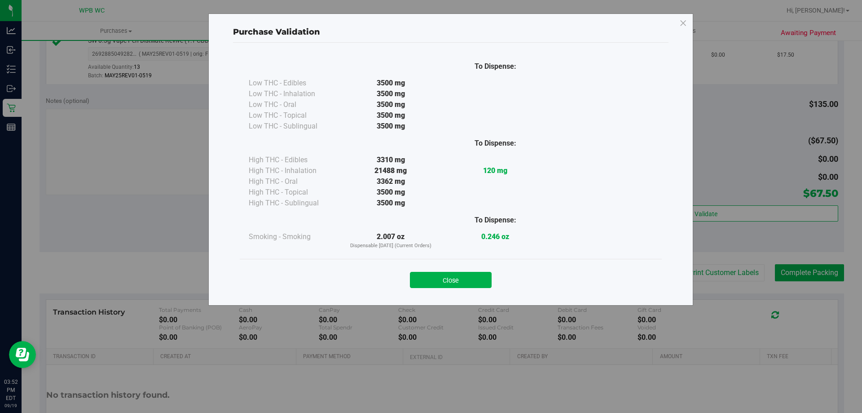
click at [471, 188] on div "To Dispense: High THC - Edibles 3310 mg 120 mg" at bounding box center [451, 170] width 404 height 77
click at [484, 280] on button "Close" at bounding box center [451, 280] width 82 height 16
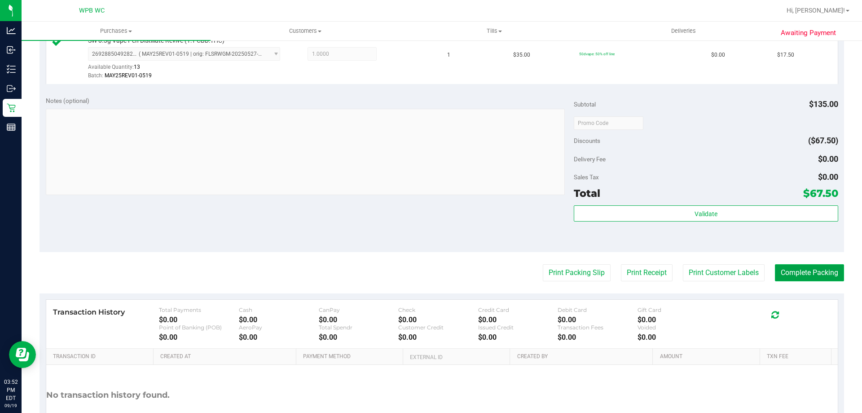
click at [821, 270] on button "Complete Packing" at bounding box center [809, 272] width 69 height 17
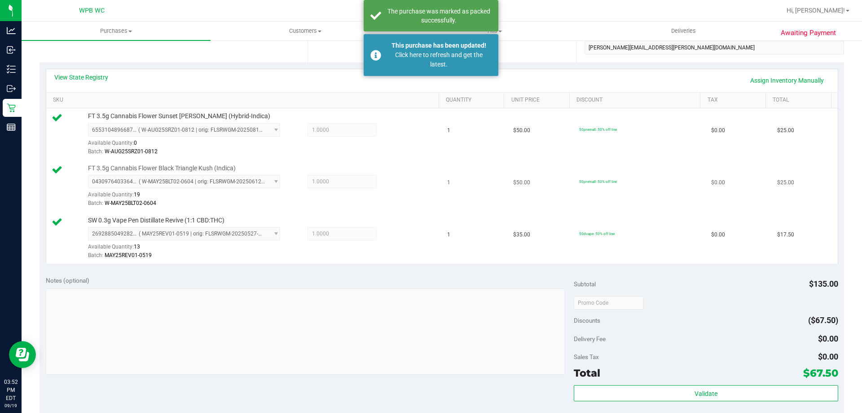
scroll to position [0, 0]
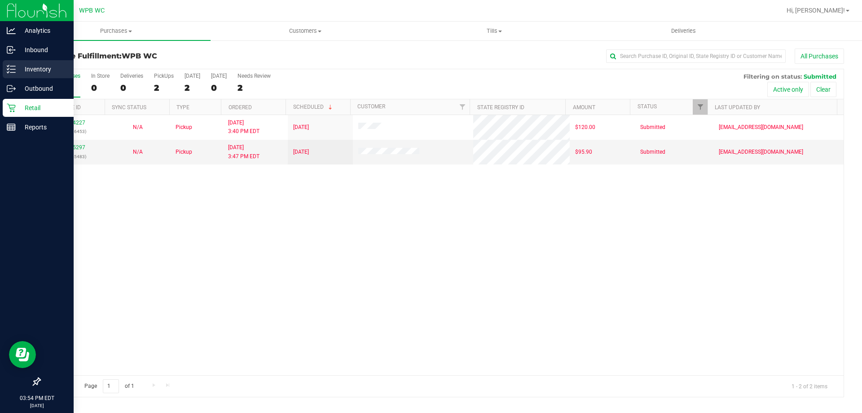
click at [14, 68] on icon at bounding box center [11, 69] width 9 height 9
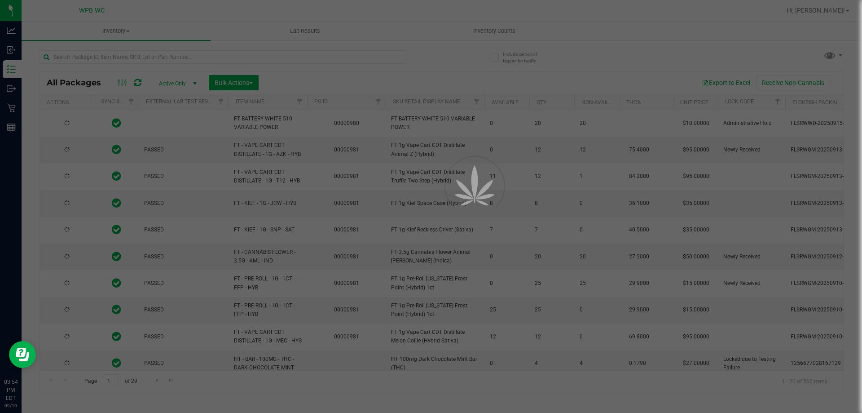
click at [122, 62] on div at bounding box center [431, 206] width 862 height 413
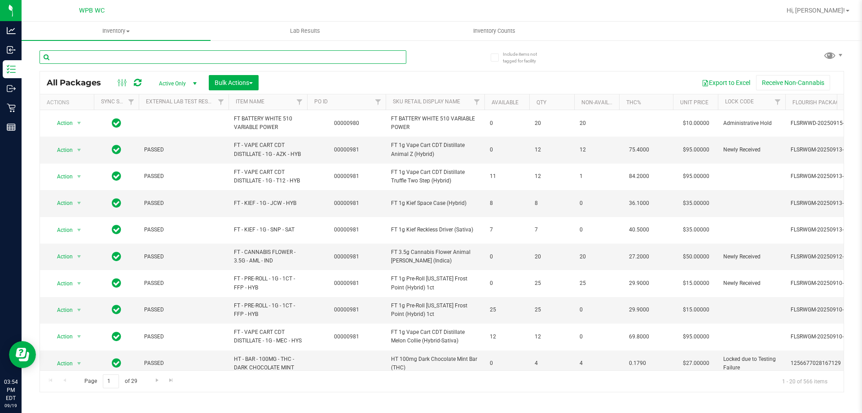
click at [123, 59] on input "text" at bounding box center [223, 56] width 367 height 13
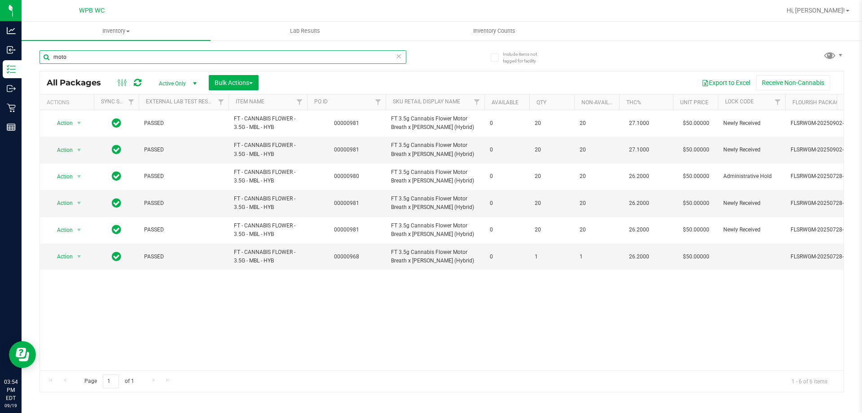
type input "moto"
click at [424, 283] on div "Action Action Edit attributes Global inventory Locate package Package audit log…" at bounding box center [442, 240] width 804 height 260
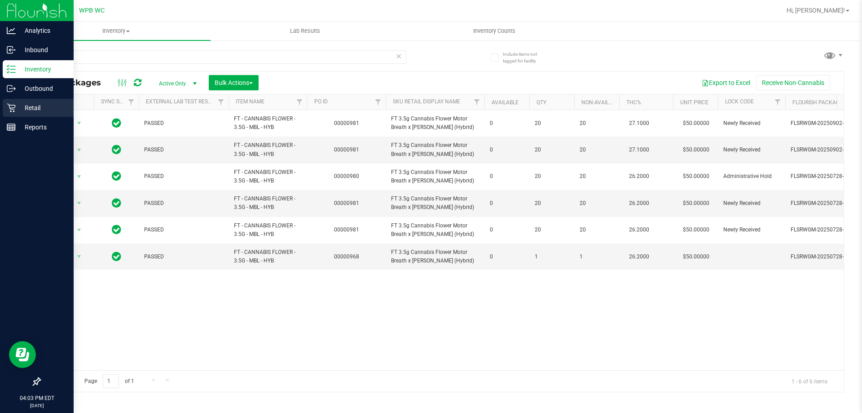
click at [13, 110] on icon at bounding box center [11, 107] width 9 height 9
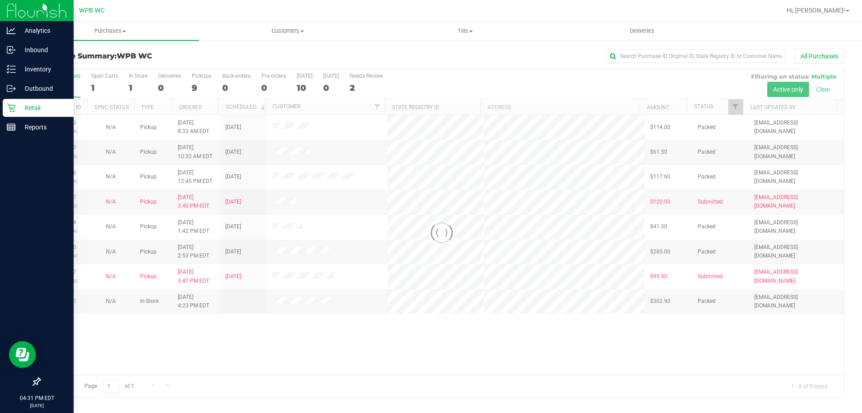
click at [556, 349] on div at bounding box center [442, 232] width 804 height 327
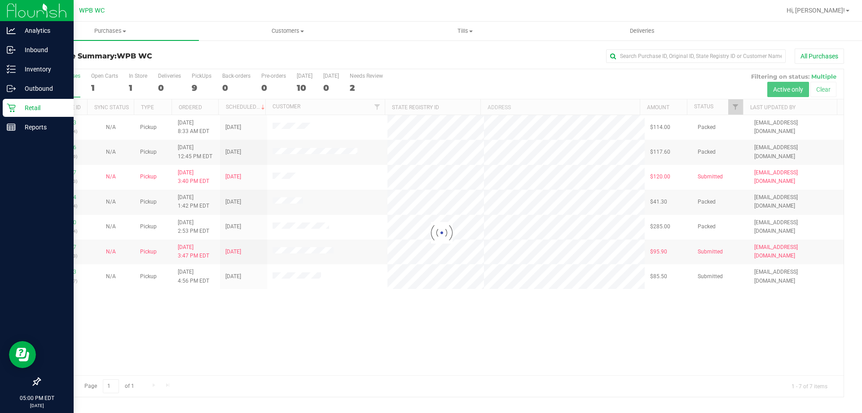
click at [244, 329] on div at bounding box center [442, 232] width 804 height 327
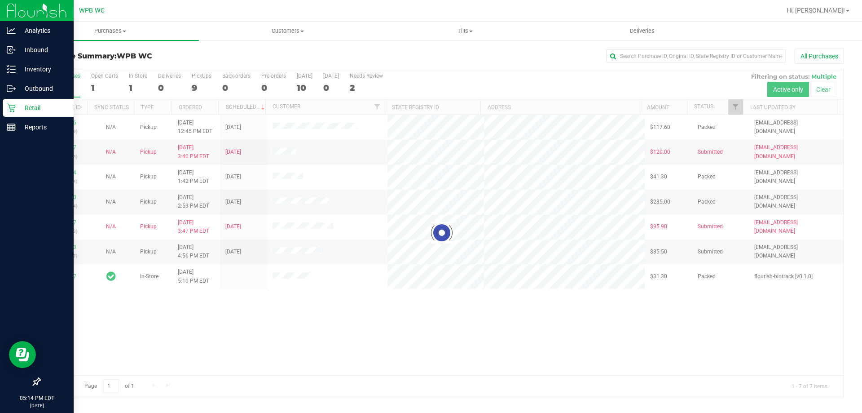
click at [344, 334] on div at bounding box center [442, 232] width 804 height 327
click at [64, 246] on div at bounding box center [442, 232] width 804 height 327
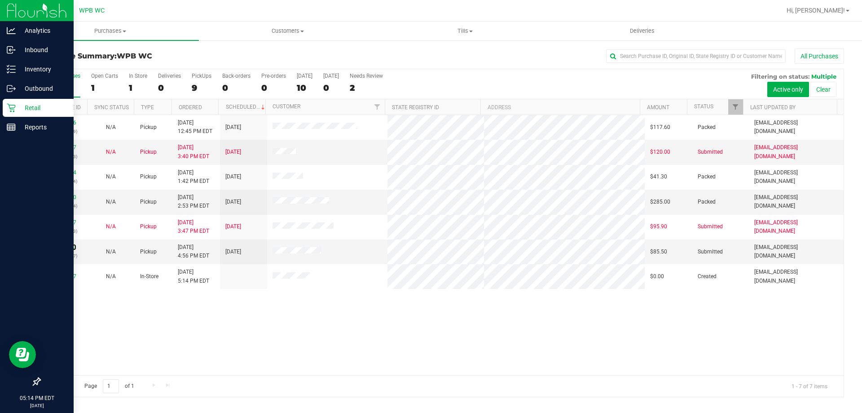
click at [64, 246] on link "11976133" at bounding box center [63, 247] width 25 height 6
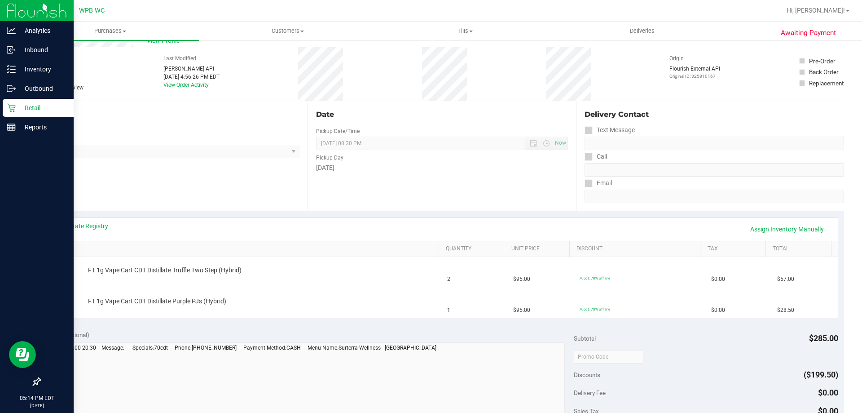
scroll to position [45, 0]
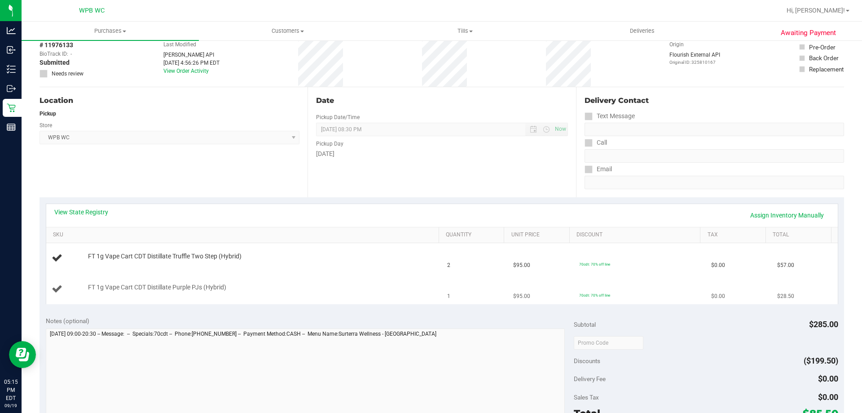
drag, startPoint x: 0, startPoint y: 13, endPoint x: 157, endPoint y: 303, distance: 329.8
click at [157, 303] on td "FT 1g Vape Cart CDT Distillate Purple PJs (Hybrid)" at bounding box center [244, 289] width 396 height 30
drag, startPoint x: 88, startPoint y: 288, endPoint x: 246, endPoint y: 288, distance: 158.1
click at [246, 288] on div "FT 1g Vape Cart CDT Distillate Purple PJs (Hybrid)" at bounding box center [259, 287] width 351 height 9
drag, startPoint x: 206, startPoint y: 293, endPoint x: 122, endPoint y: 274, distance: 85.8
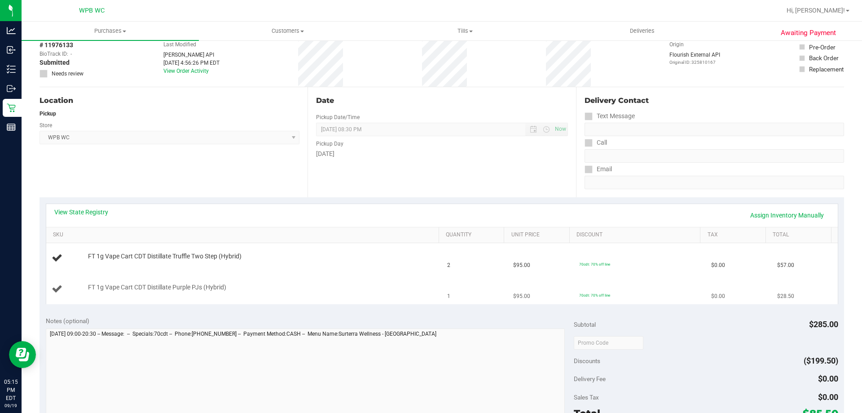
click at [122, 274] on td "FT 1g Vape Cart CDT Distillate Purple PJs (Hybrid)" at bounding box center [244, 289] width 396 height 30
drag, startPoint x: 87, startPoint y: 286, endPoint x: 212, endPoint y: 289, distance: 125.4
click at [232, 289] on div "FT 1g Vape Cart CDT Distillate Purple PJs (Hybrid)" at bounding box center [259, 287] width 351 height 9
copy span "FT 1g Vape Cart CDT Distillate Purple PJs (Hybrid)"
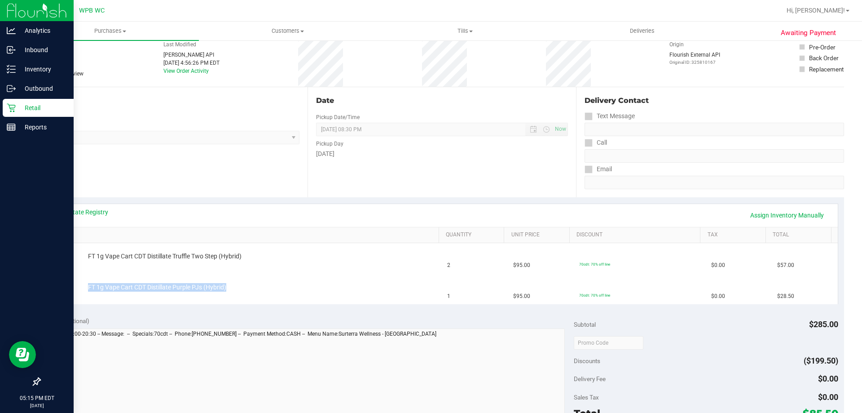
click at [42, 104] on p "Retail" at bounding box center [43, 107] width 54 height 11
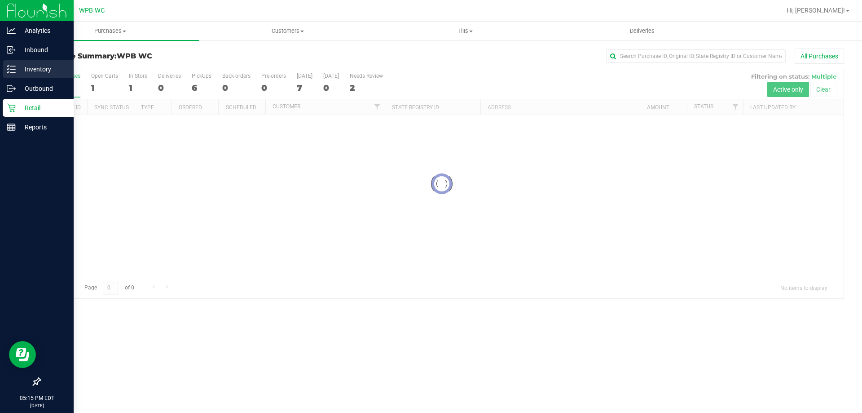
click at [15, 71] on icon at bounding box center [11, 69] width 9 height 9
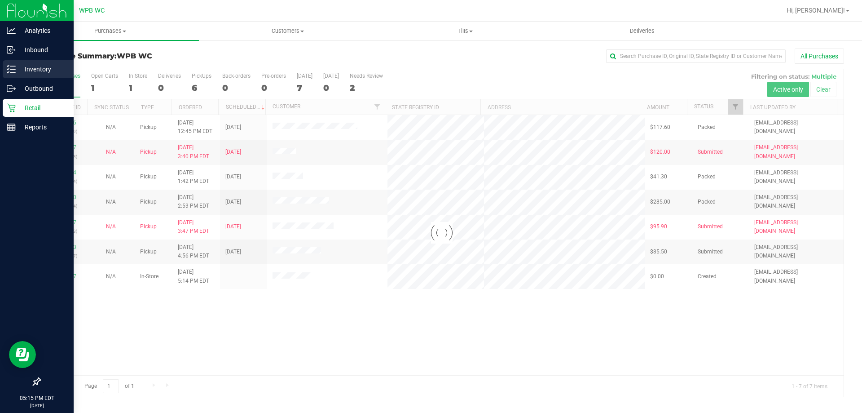
click at [15, 71] on icon at bounding box center [11, 69] width 9 height 9
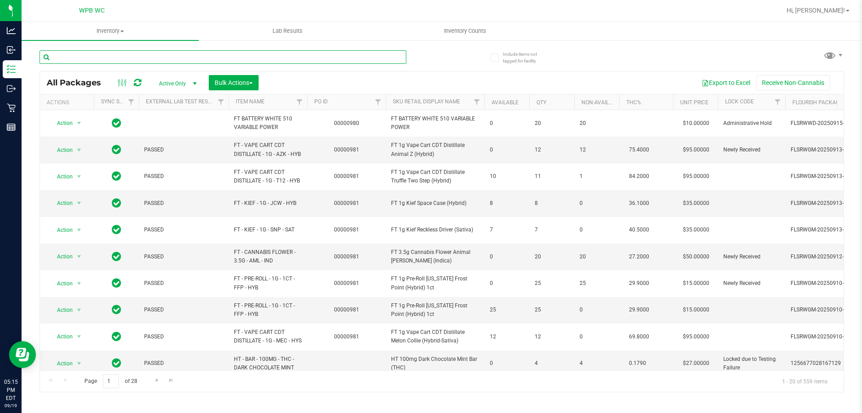
click at [100, 59] on input "text" at bounding box center [223, 56] width 367 height 13
paste input "FT 1g Vape Cart CDT Distillate Purple PJs (Hybrid)"
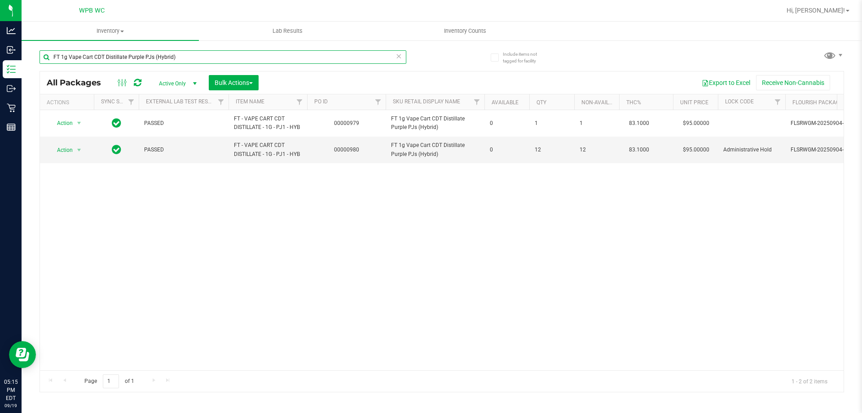
type input "FT 1g Vape Cart CDT Distillate Purple PJs (Hybrid)"
click at [308, 239] on div "Action Action Adjust qty Create package Edit attributes Global inventory Locate…" at bounding box center [442, 240] width 804 height 260
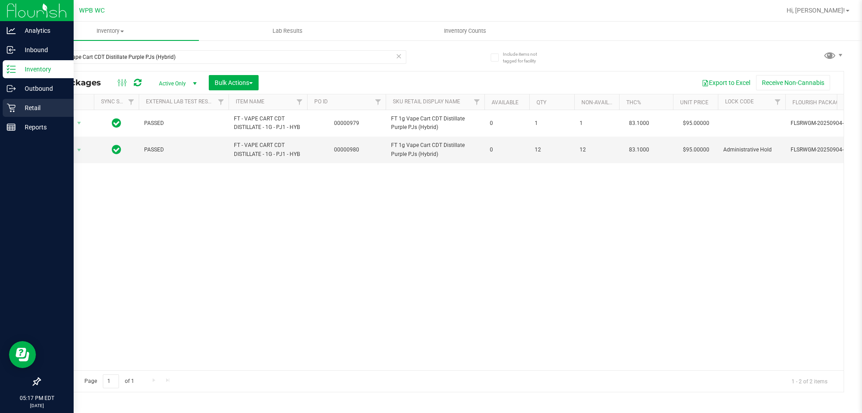
click at [34, 107] on p "Retail" at bounding box center [43, 107] width 54 height 11
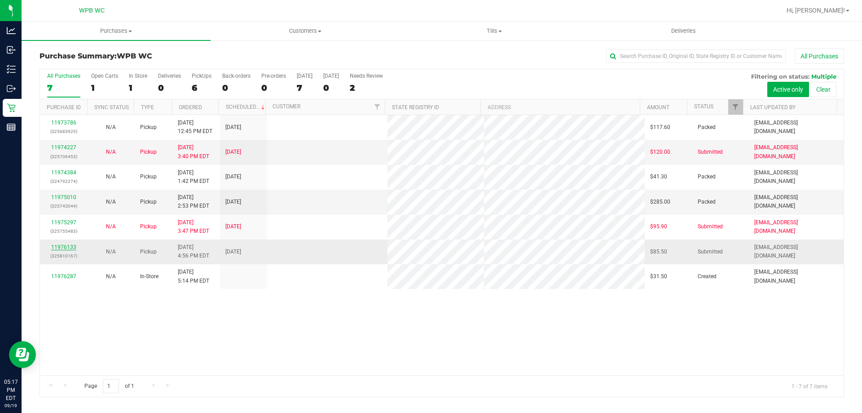
click at [69, 250] on link "11976133" at bounding box center [63, 247] width 25 height 6
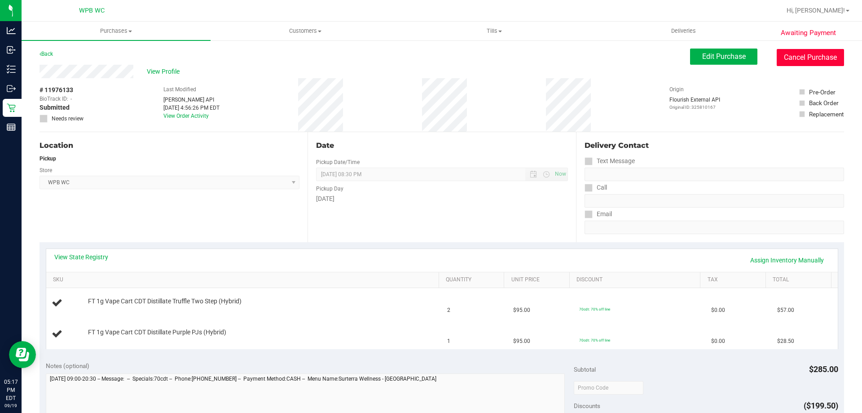
click at [803, 57] on button "Cancel Purchase" at bounding box center [810, 57] width 67 height 17
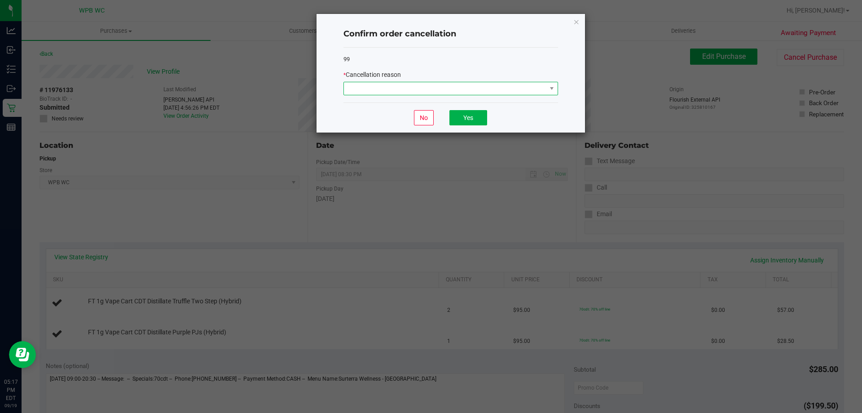
click at [462, 94] on span at bounding box center [445, 88] width 203 height 13
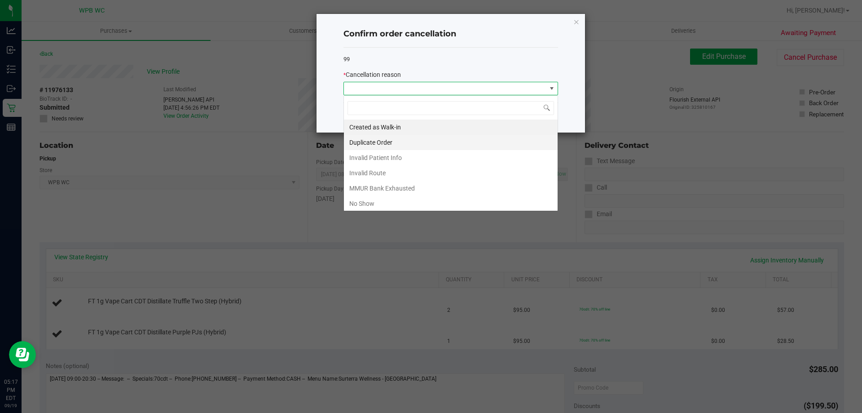
scroll to position [13, 215]
click at [371, 206] on li "No Show" at bounding box center [451, 203] width 214 height 15
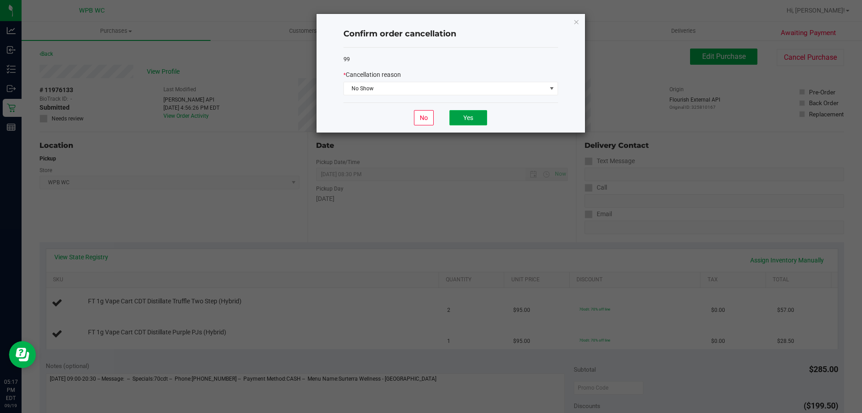
click at [474, 112] on button "Yes" at bounding box center [469, 117] width 38 height 15
